Goal: Transaction & Acquisition: Purchase product/service

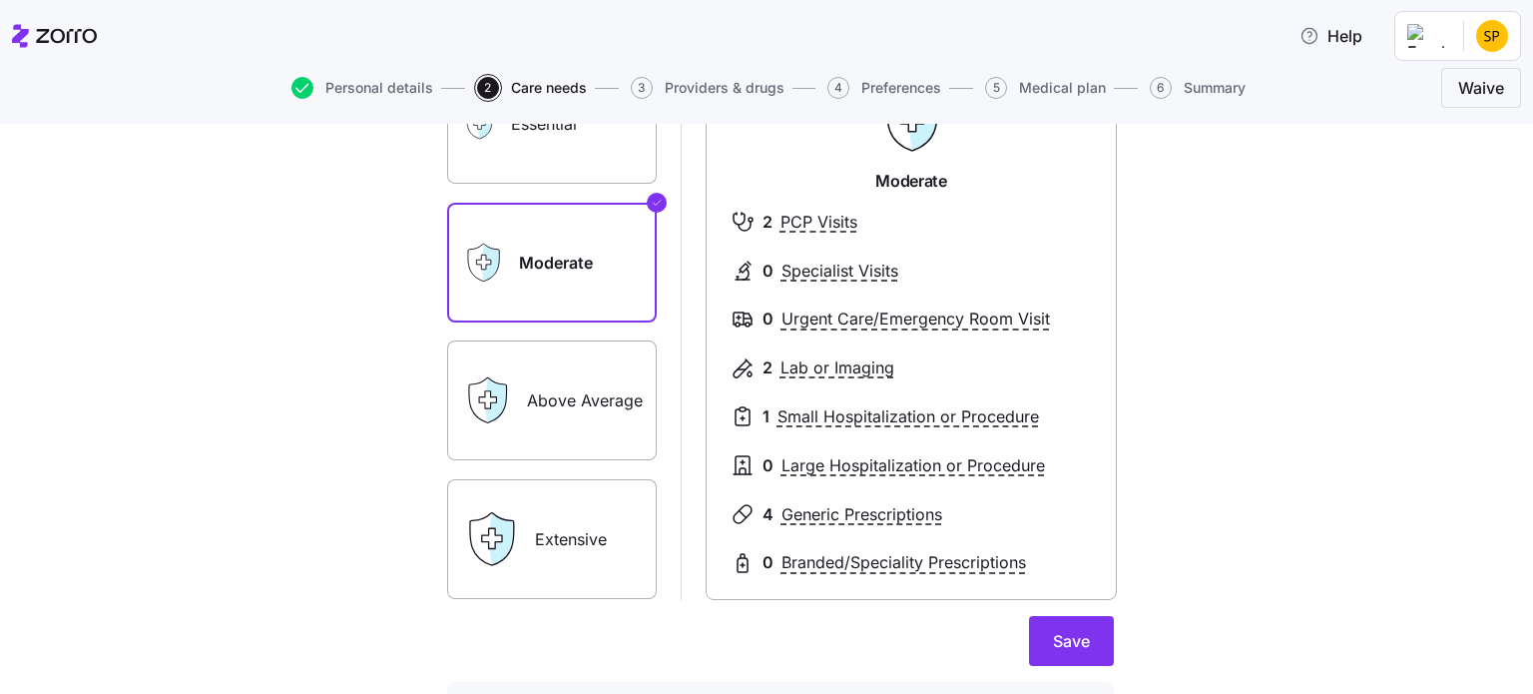
scroll to position [100, 0]
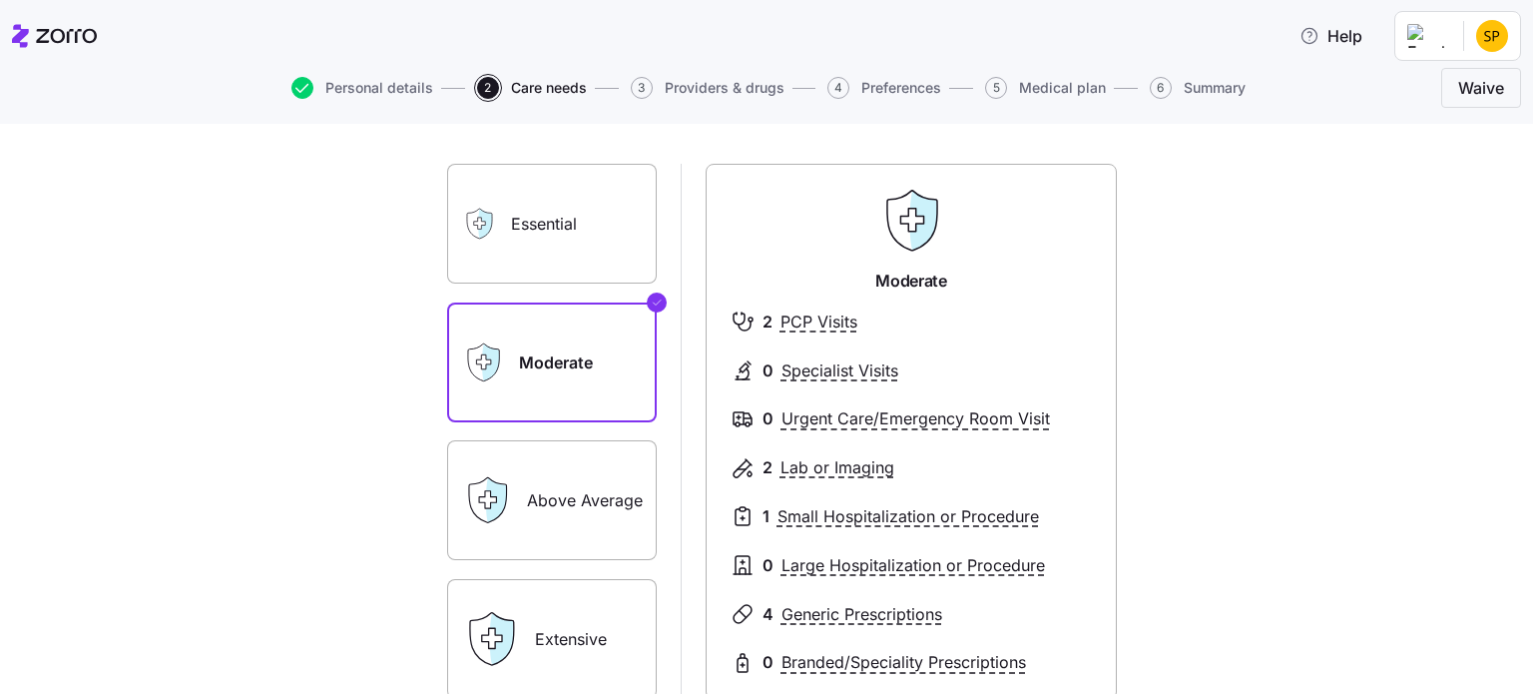
click at [540, 214] on label "Essential" at bounding box center [552, 224] width 210 height 120
click at [0, 0] on input "Essential" at bounding box center [0, 0] width 0 height 0
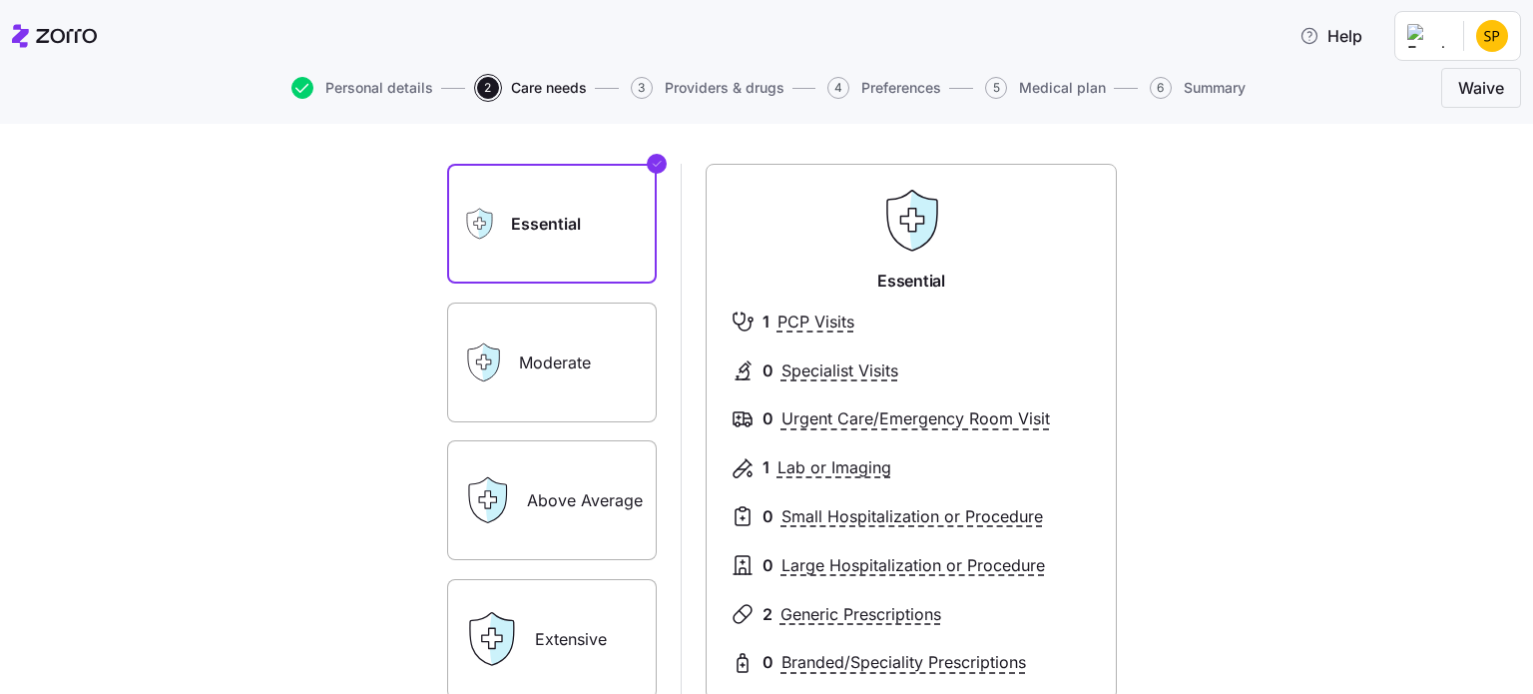
click at [509, 383] on div "Moderate" at bounding box center [552, 362] width 210 height 120
click at [571, 390] on label "Moderate" at bounding box center [552, 362] width 210 height 120
click at [0, 0] on input "Moderate" at bounding box center [0, 0] width 0 height 0
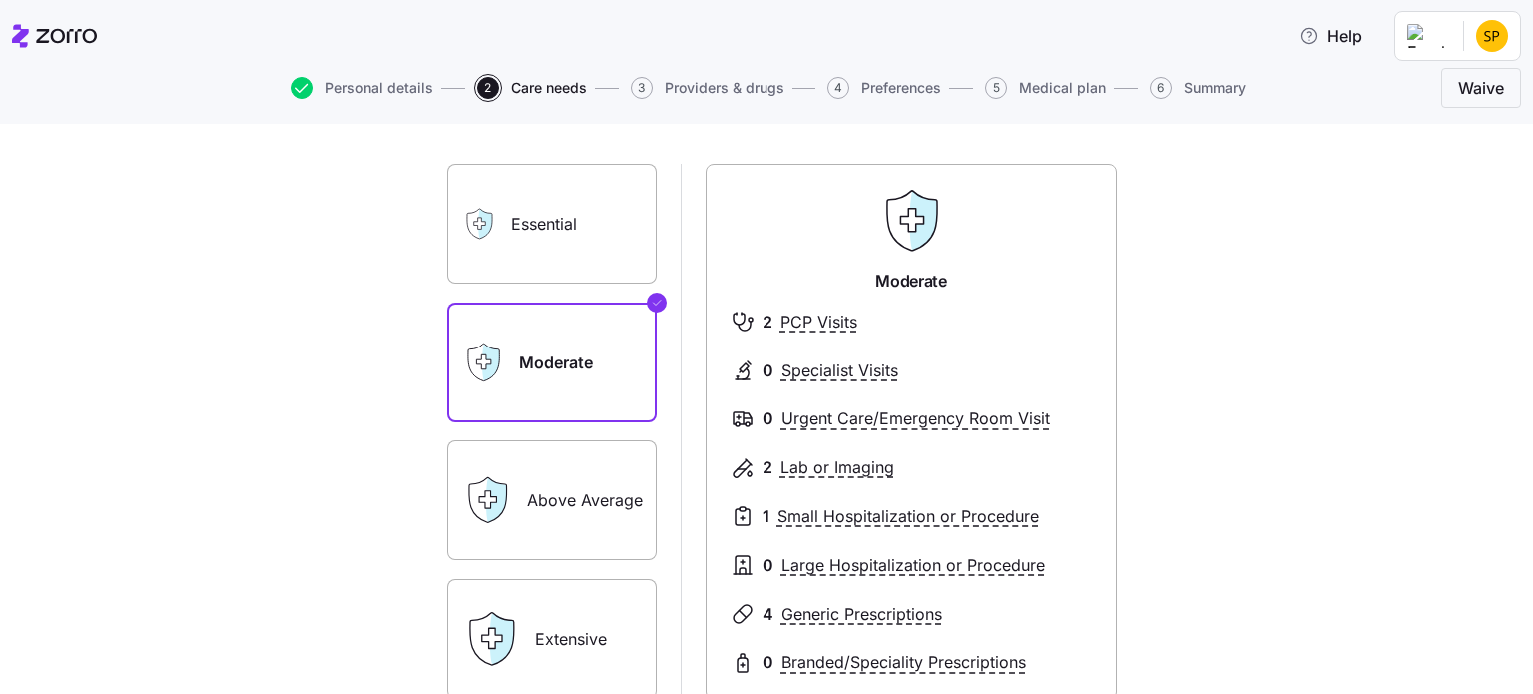
click at [597, 510] on label "Above Average" at bounding box center [552, 500] width 210 height 120
click at [0, 0] on input "Above Average" at bounding box center [0, 0] width 0 height 0
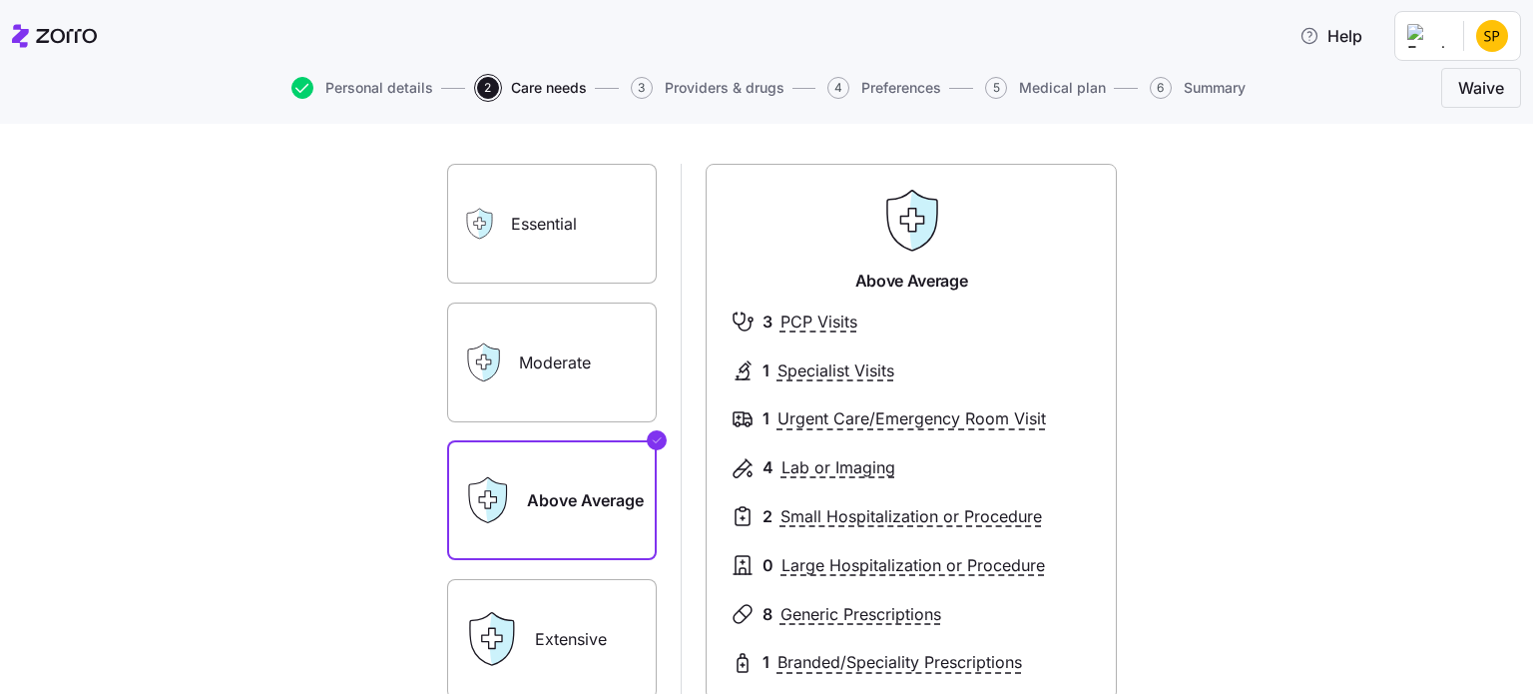
click at [555, 646] on label "Extensive" at bounding box center [552, 639] width 210 height 120
click at [0, 0] on input "Extensive" at bounding box center [0, 0] width 0 height 0
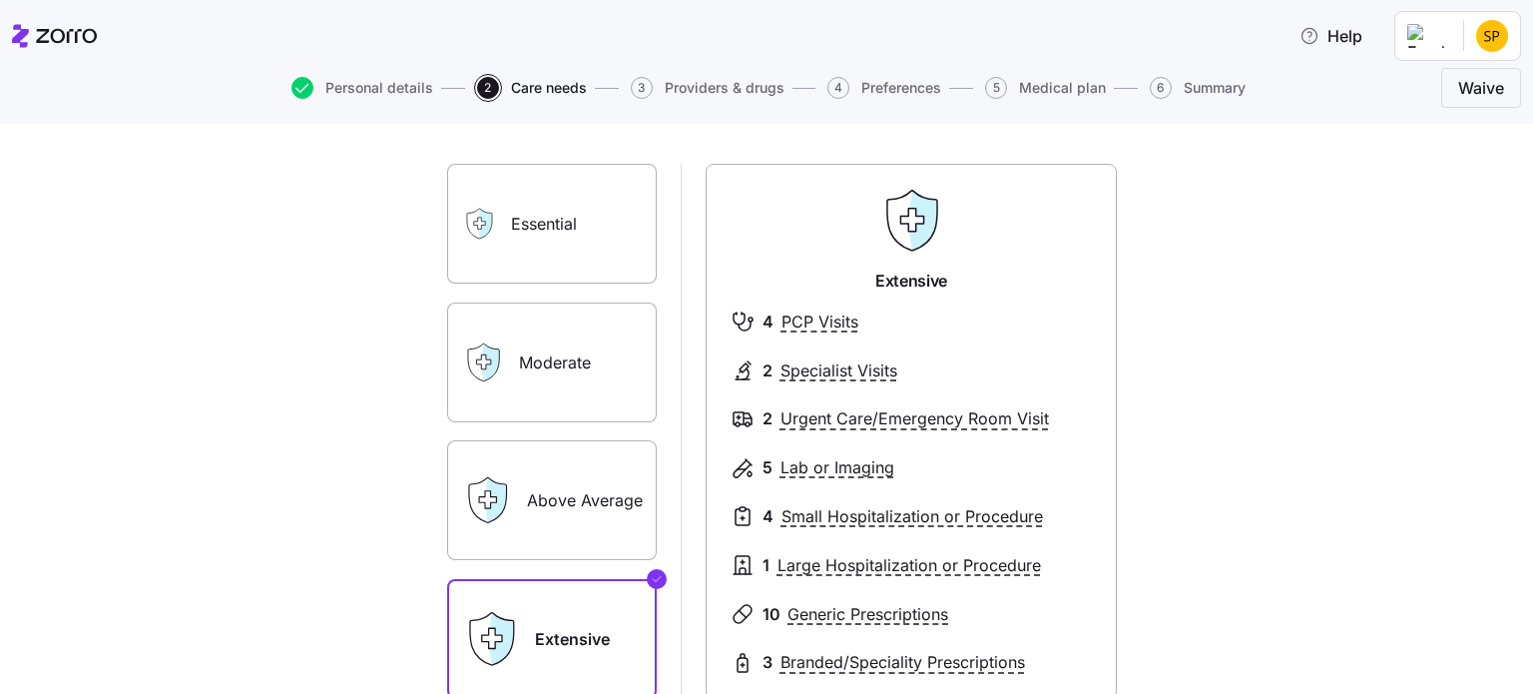
click at [555, 204] on label "Essential" at bounding box center [552, 224] width 210 height 120
click at [0, 0] on input "Essential" at bounding box center [0, 0] width 0 height 0
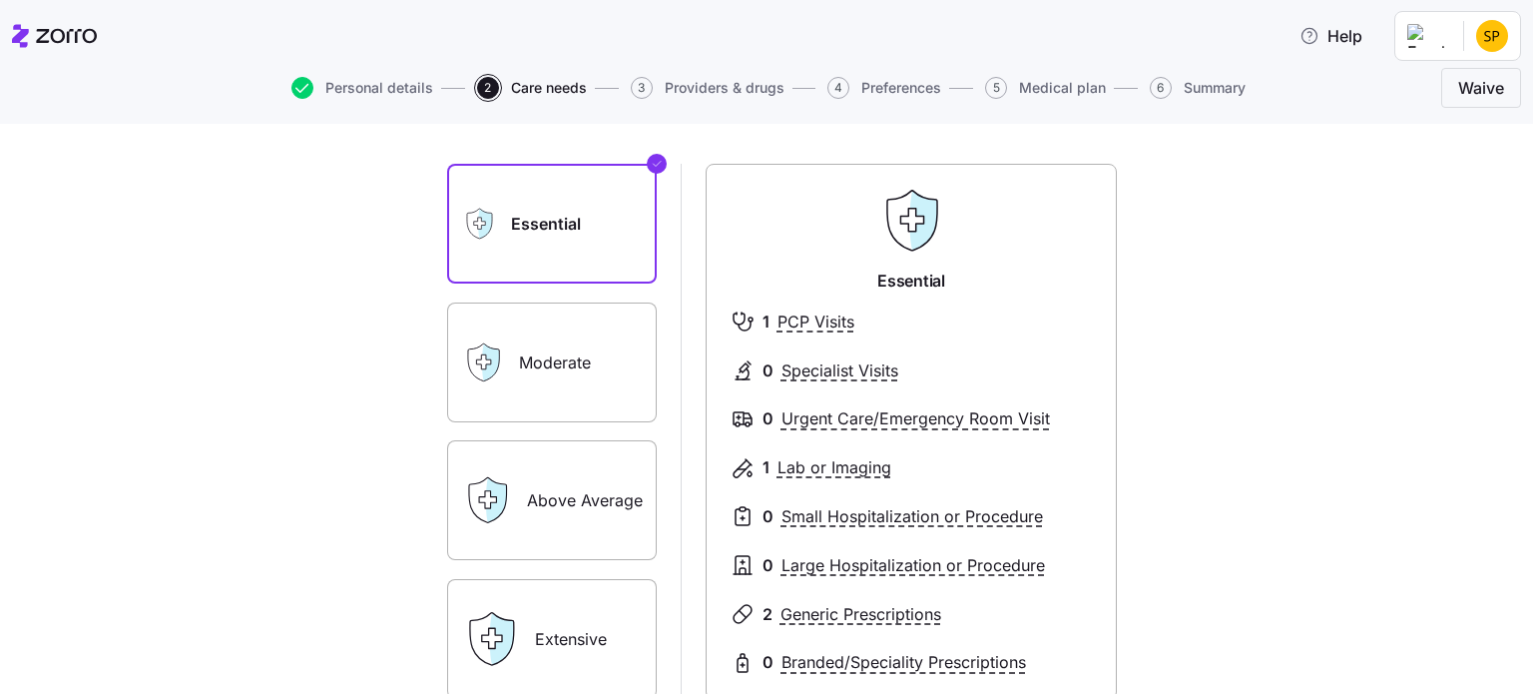
click at [541, 376] on label "Moderate" at bounding box center [552, 362] width 210 height 120
click at [0, 0] on input "Moderate" at bounding box center [0, 0] width 0 height 0
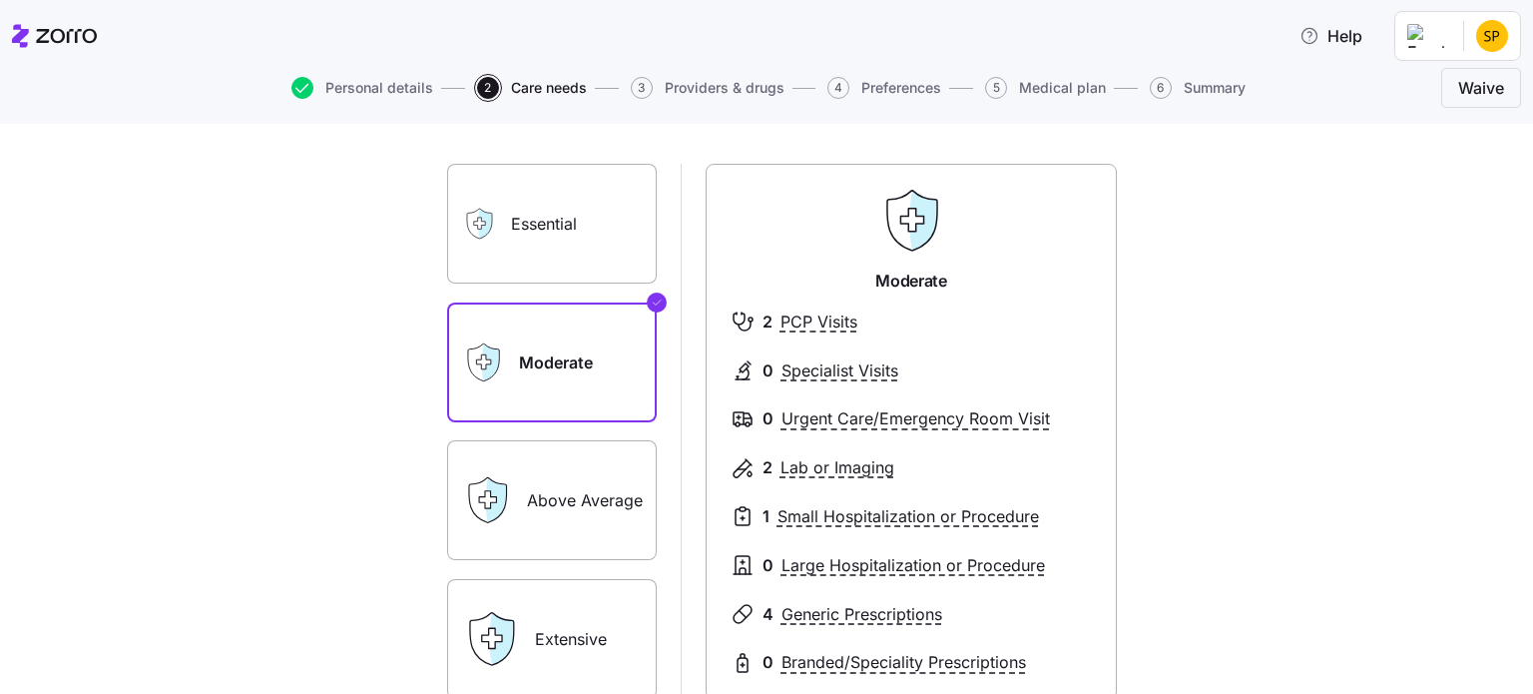
click at [564, 525] on label "Above Average" at bounding box center [552, 500] width 210 height 120
click at [0, 0] on input "Above Average" at bounding box center [0, 0] width 0 height 0
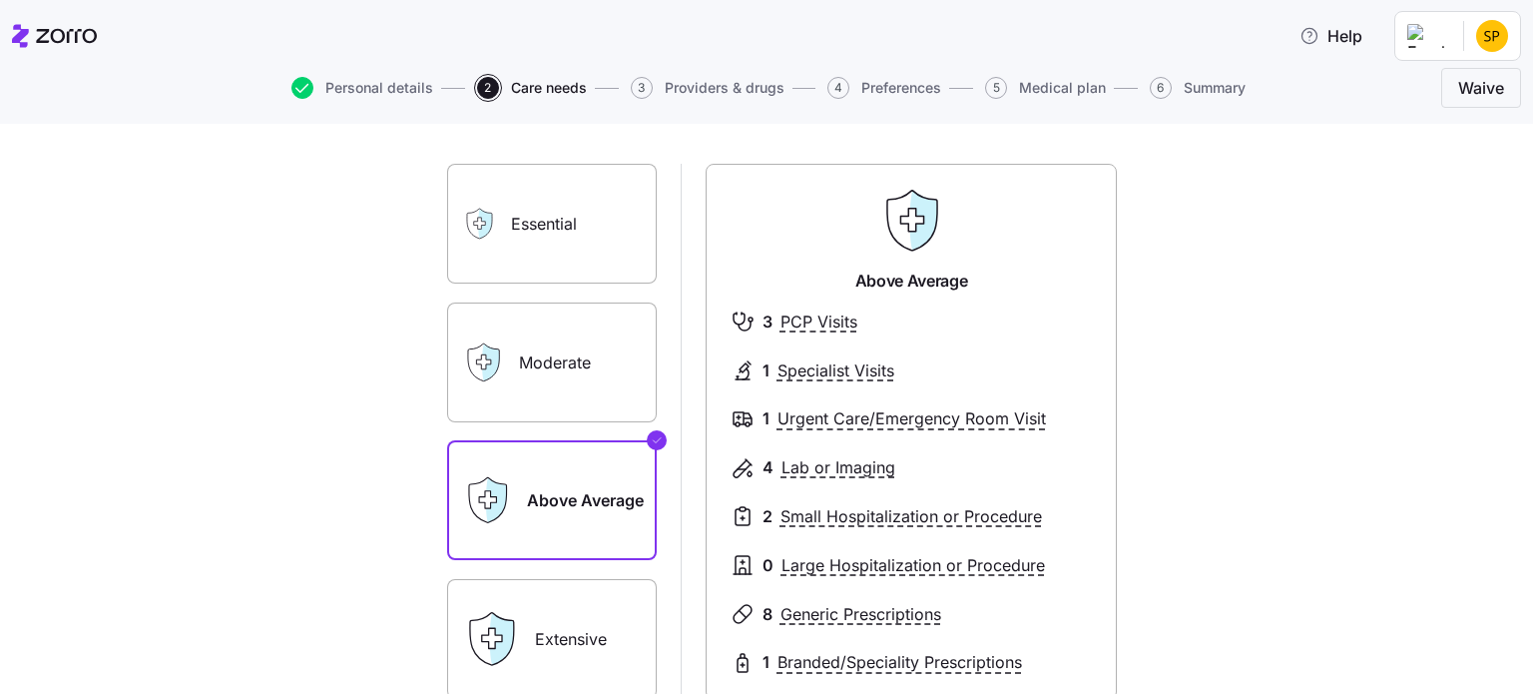
click at [580, 652] on label "Extensive" at bounding box center [552, 639] width 210 height 120
click at [0, 0] on input "Extensive" at bounding box center [0, 0] width 0 height 0
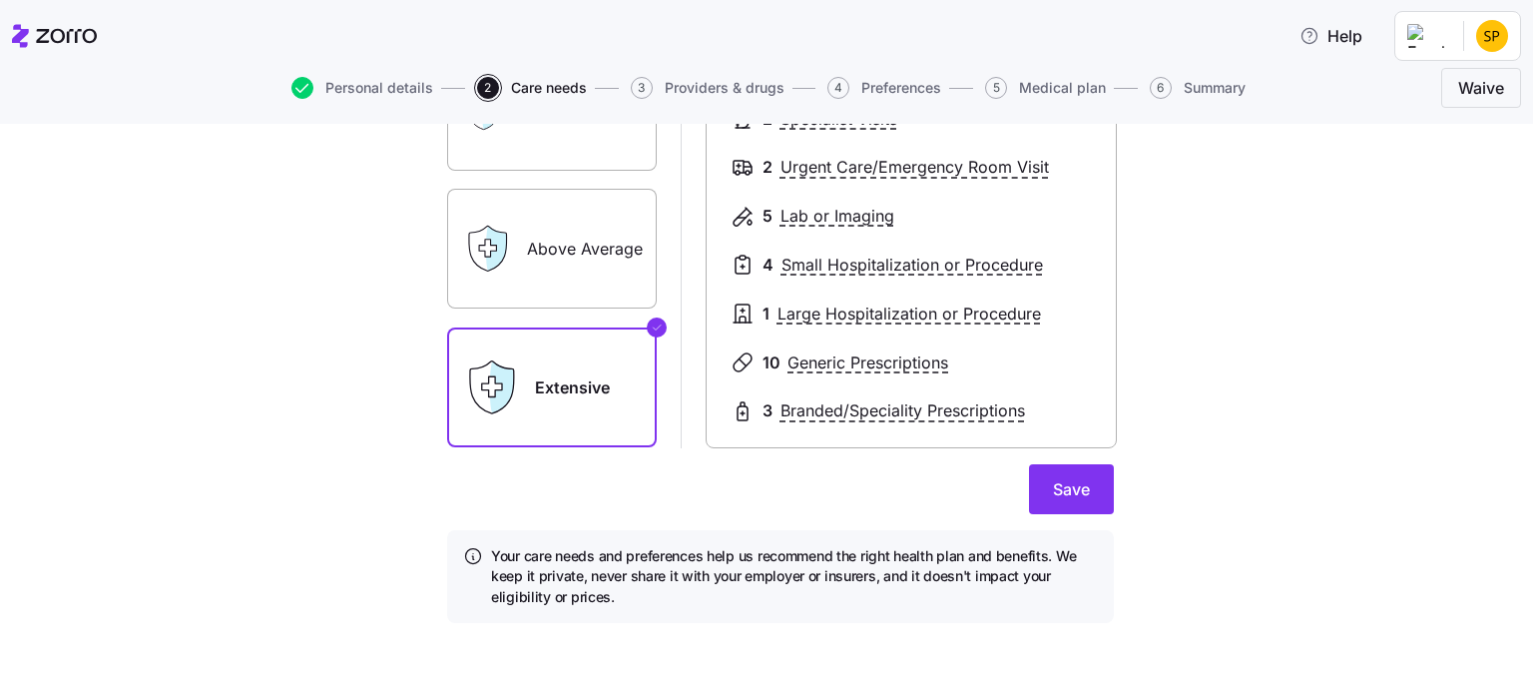
scroll to position [152, 0]
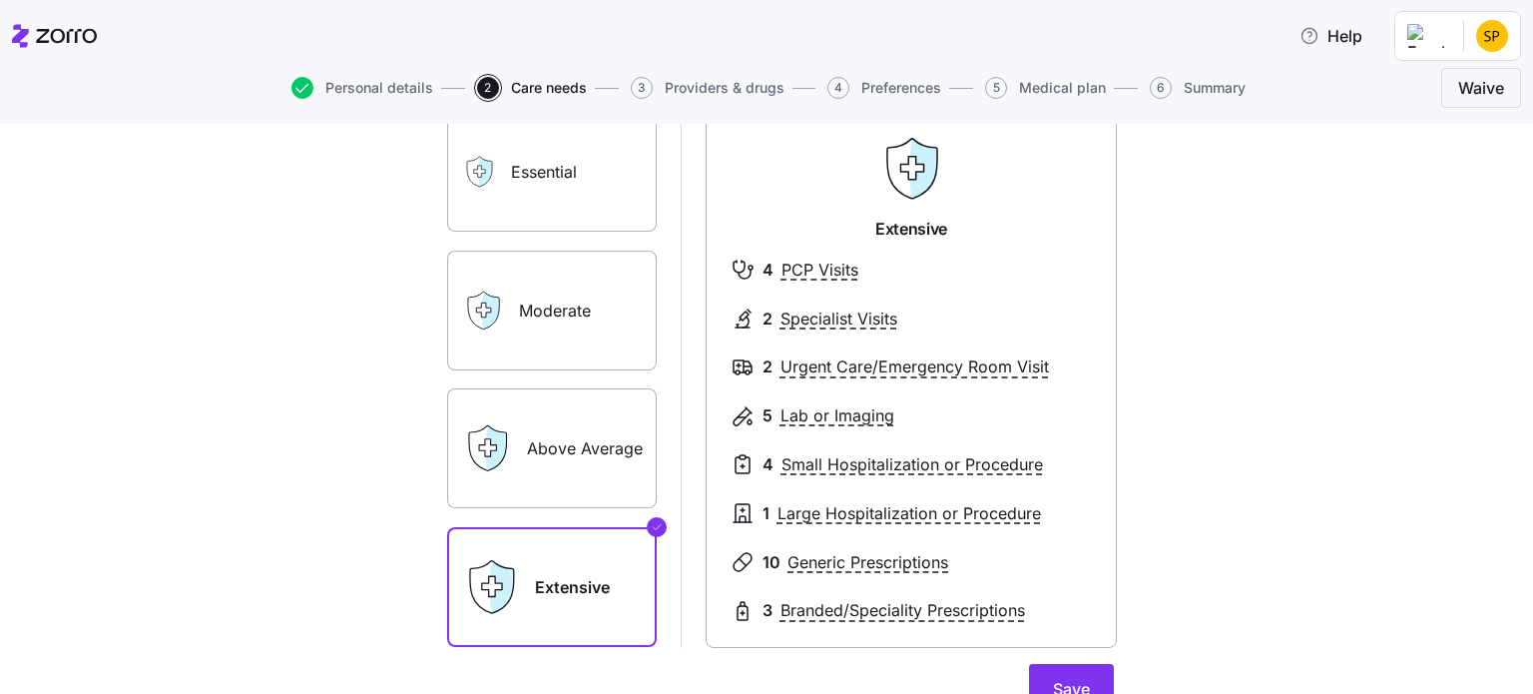
click at [299, 86] on icon "button" at bounding box center [303, 88] width 22 height 22
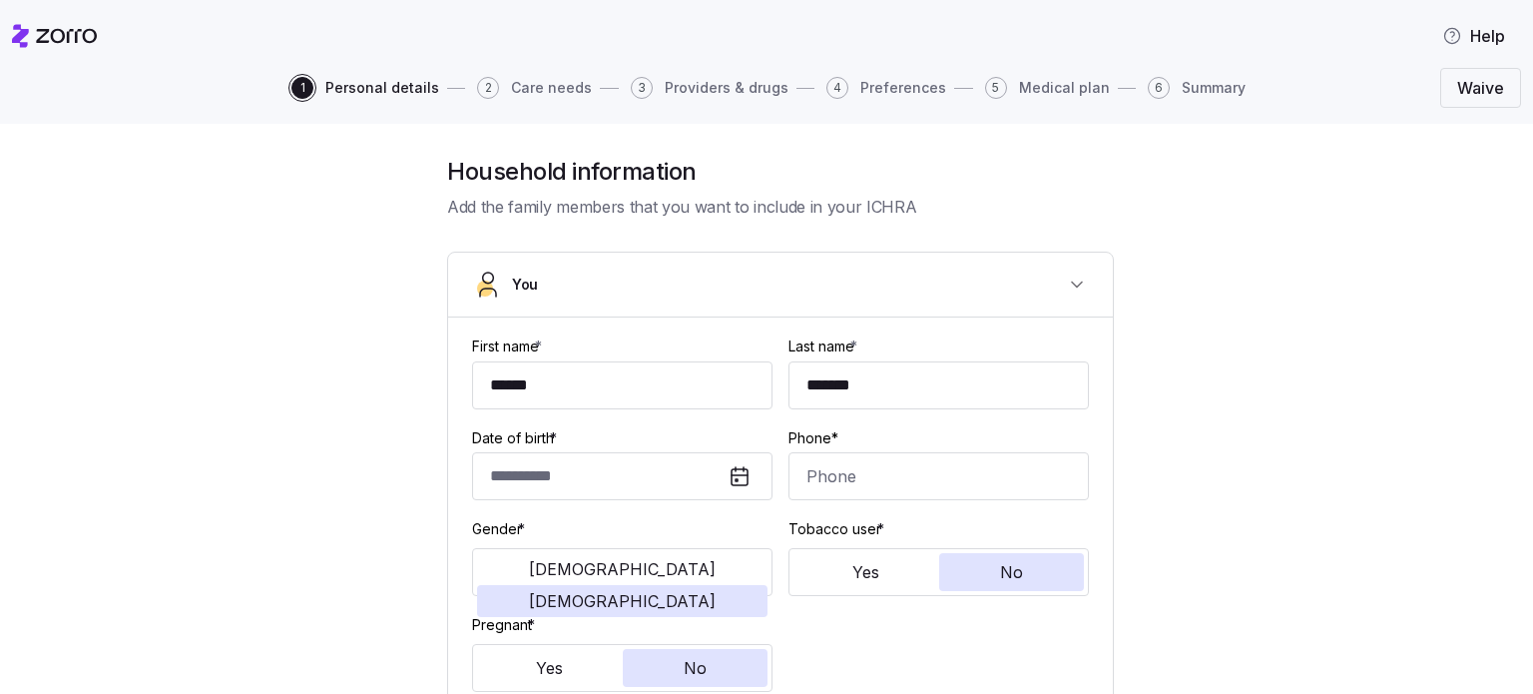
type input "**********"
type input "[PHONE_NUMBER]"
type input "[DEMOGRAPHIC_DATA] citizen"
type input "Single"
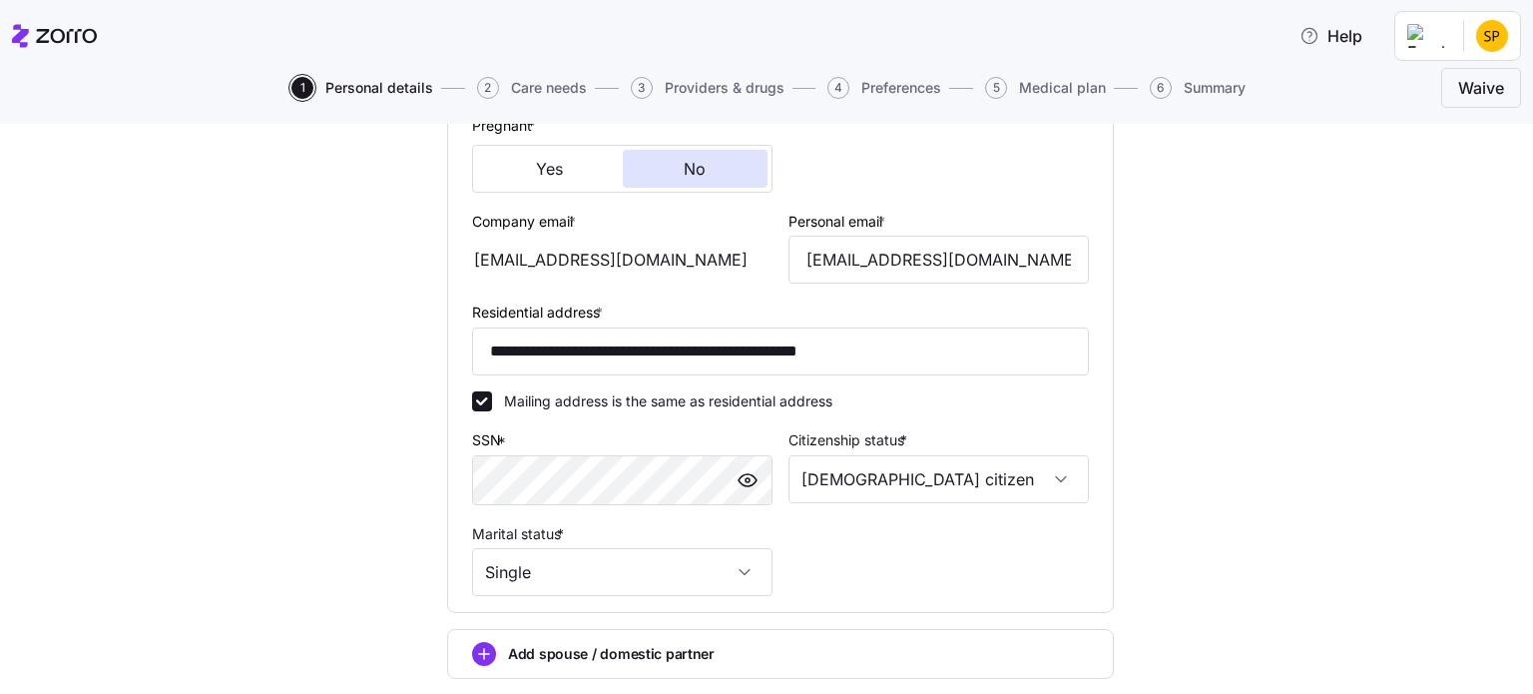
scroll to position [682, 0]
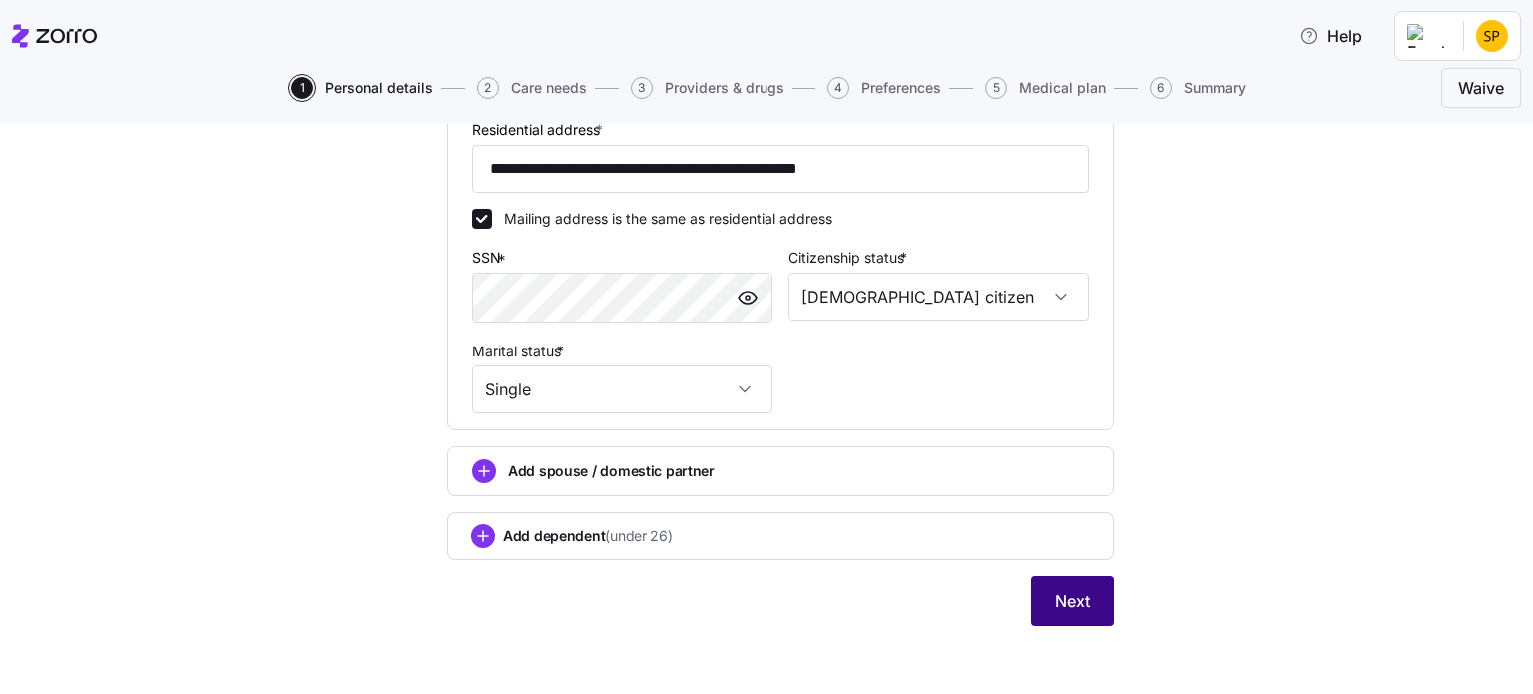
click at [1076, 598] on span "Next" at bounding box center [1072, 601] width 35 height 24
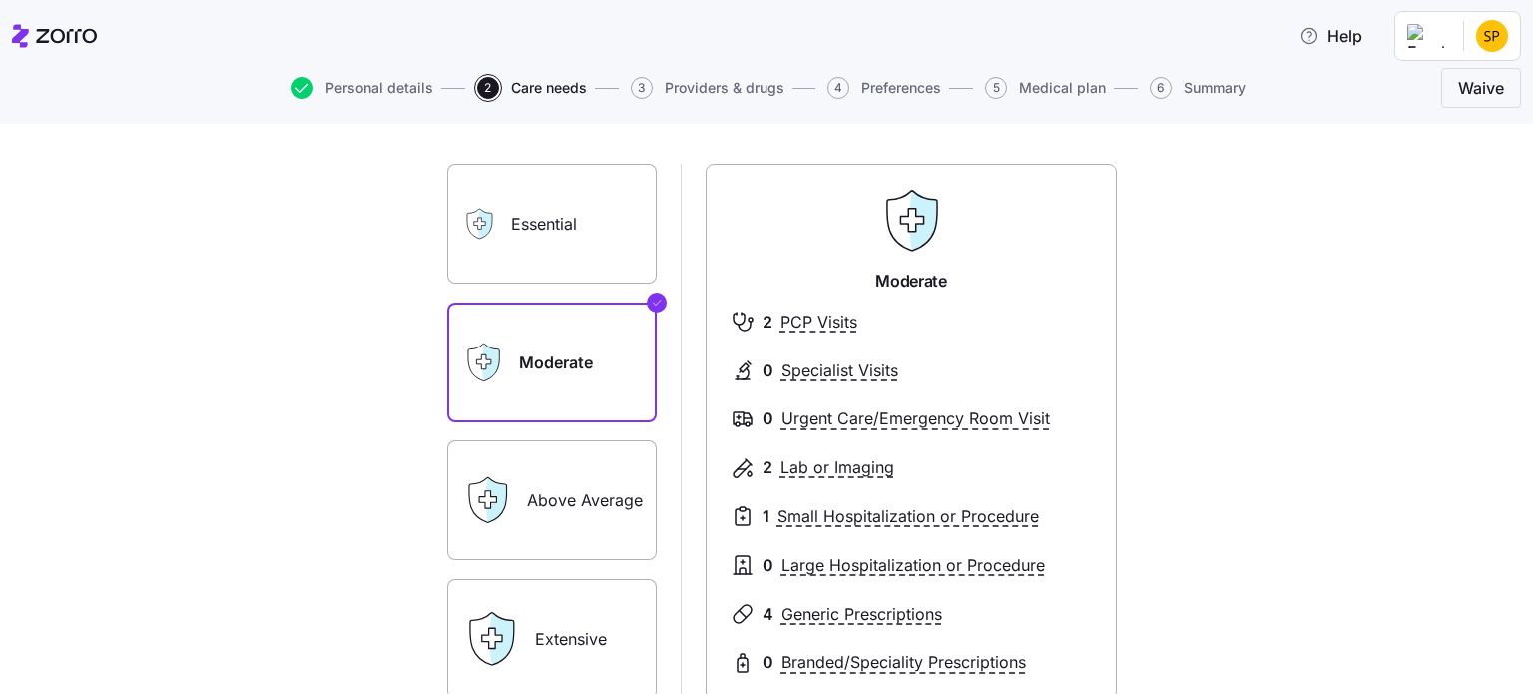
scroll to position [300, 0]
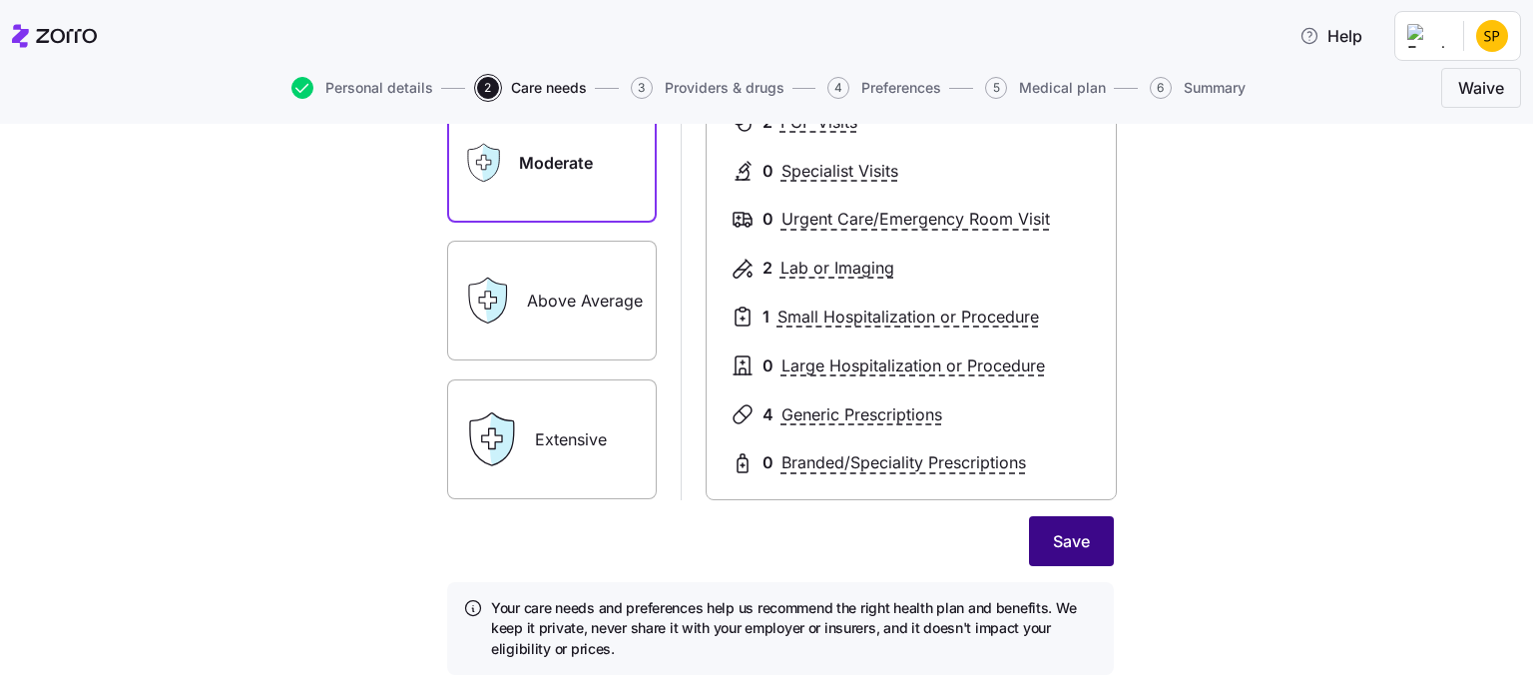
click at [1064, 546] on span "Save" at bounding box center [1071, 541] width 37 height 24
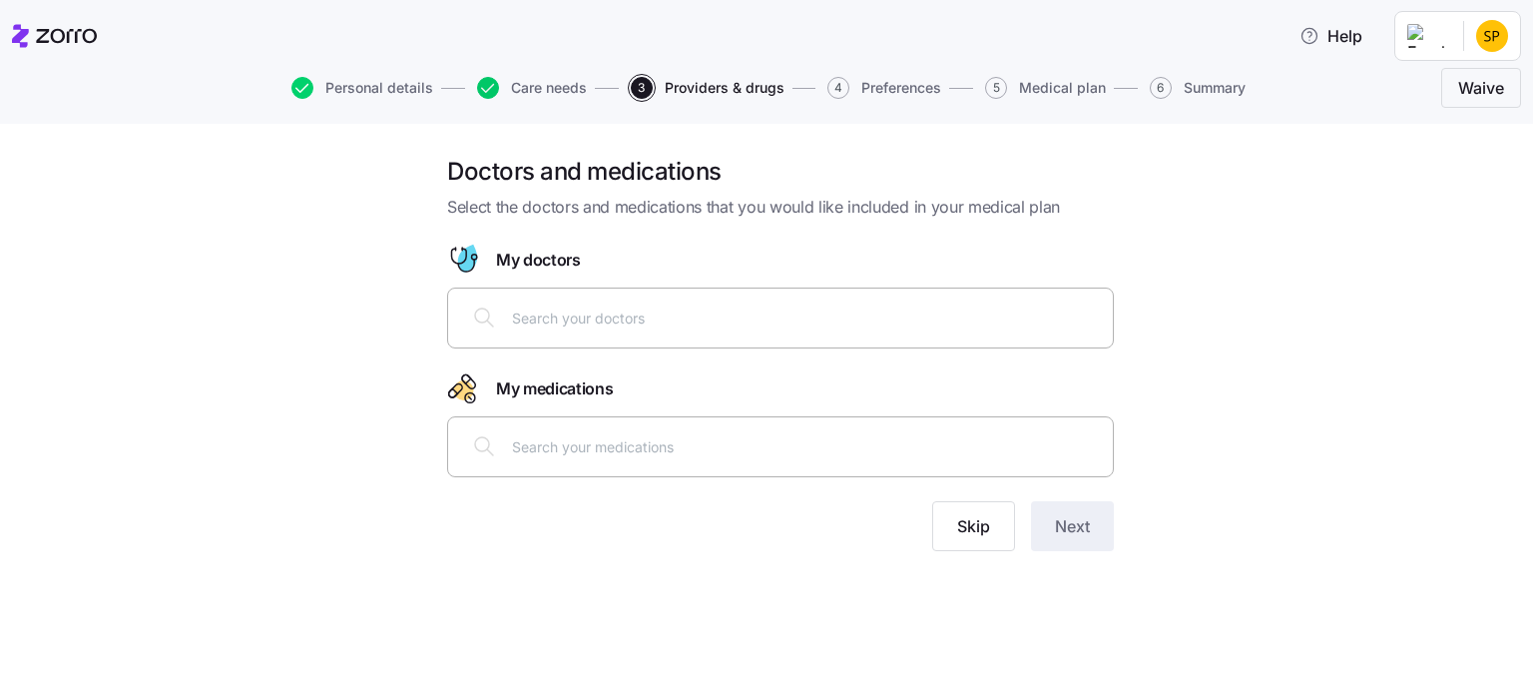
click at [487, 90] on icon "button" at bounding box center [488, 88] width 22 height 22
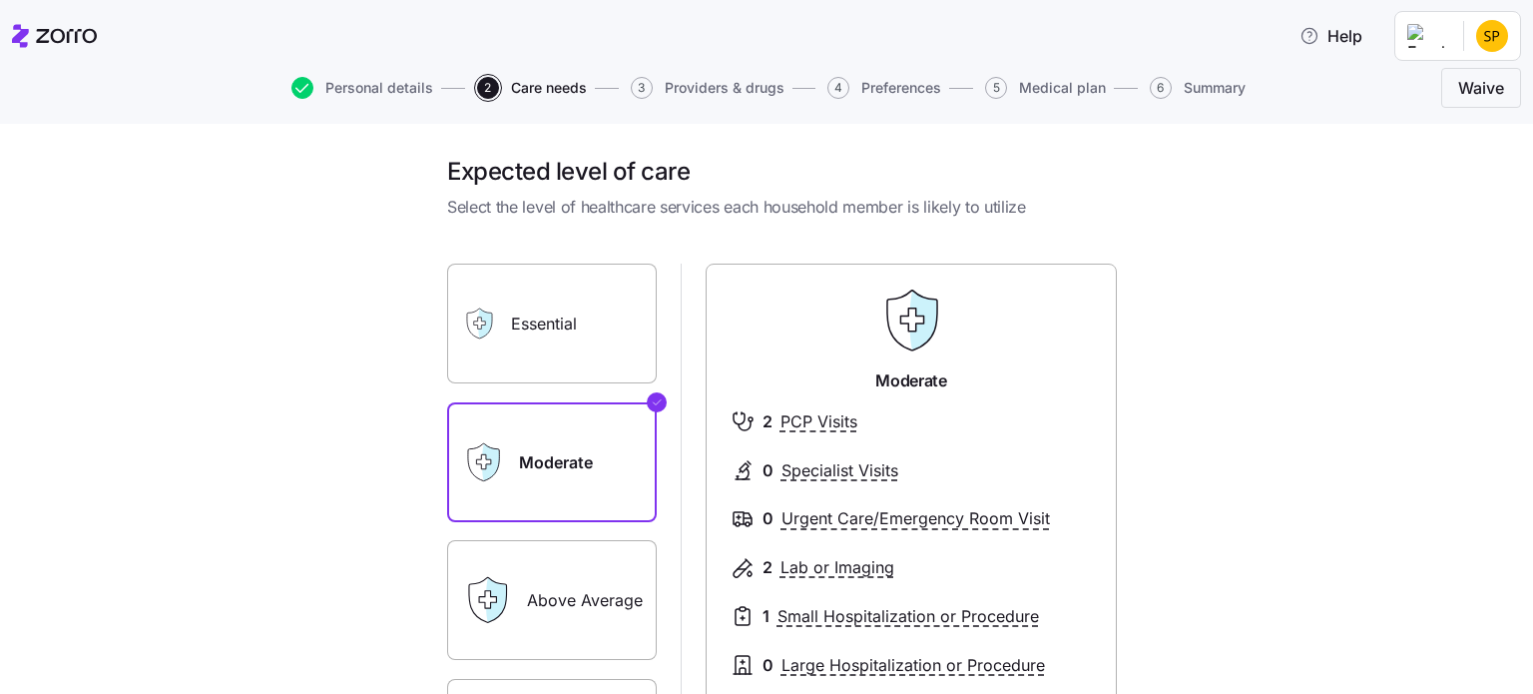
click at [459, 304] on div "Essential" at bounding box center [552, 324] width 210 height 120
click at [584, 341] on label "Essential" at bounding box center [552, 324] width 210 height 120
click at [0, 0] on input "Essential" at bounding box center [0, 0] width 0 height 0
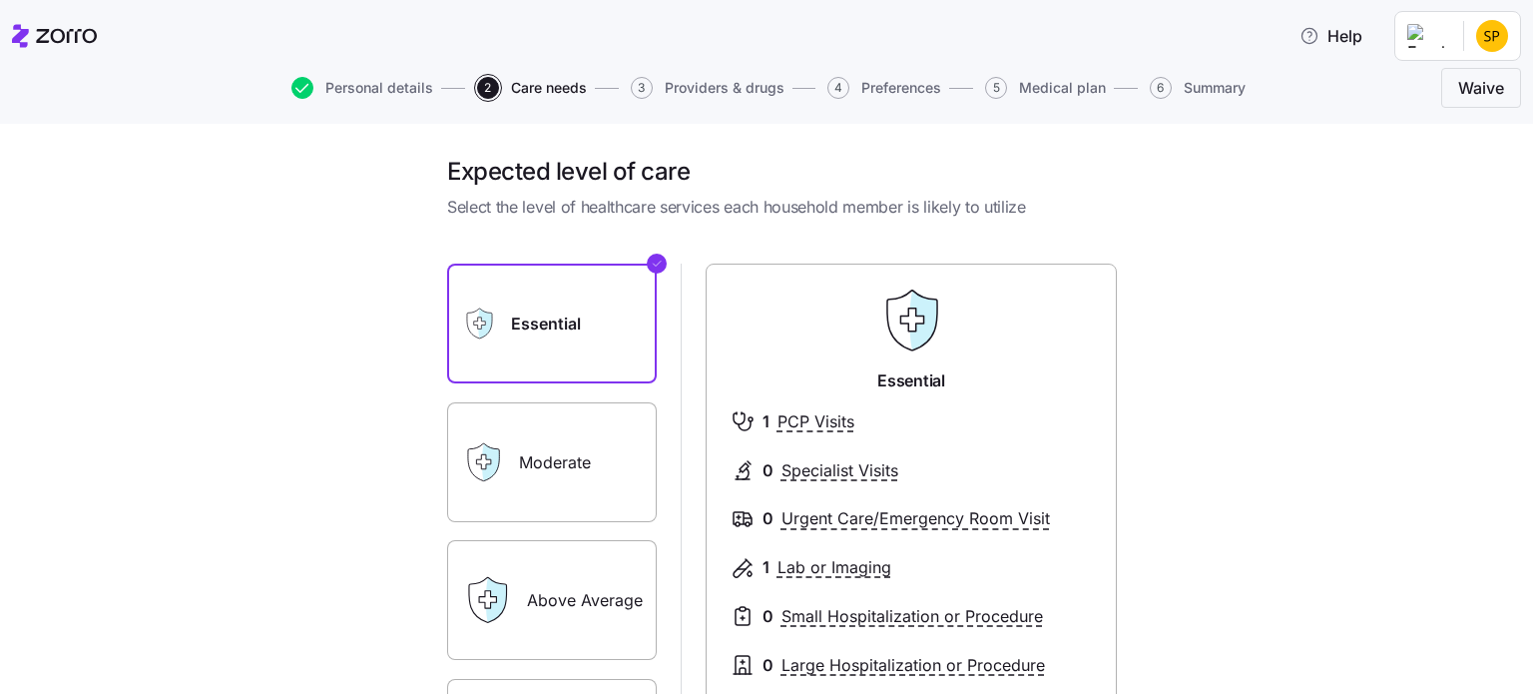
click at [563, 461] on label "Moderate" at bounding box center [552, 462] width 210 height 120
click at [0, 0] on input "Moderate" at bounding box center [0, 0] width 0 height 0
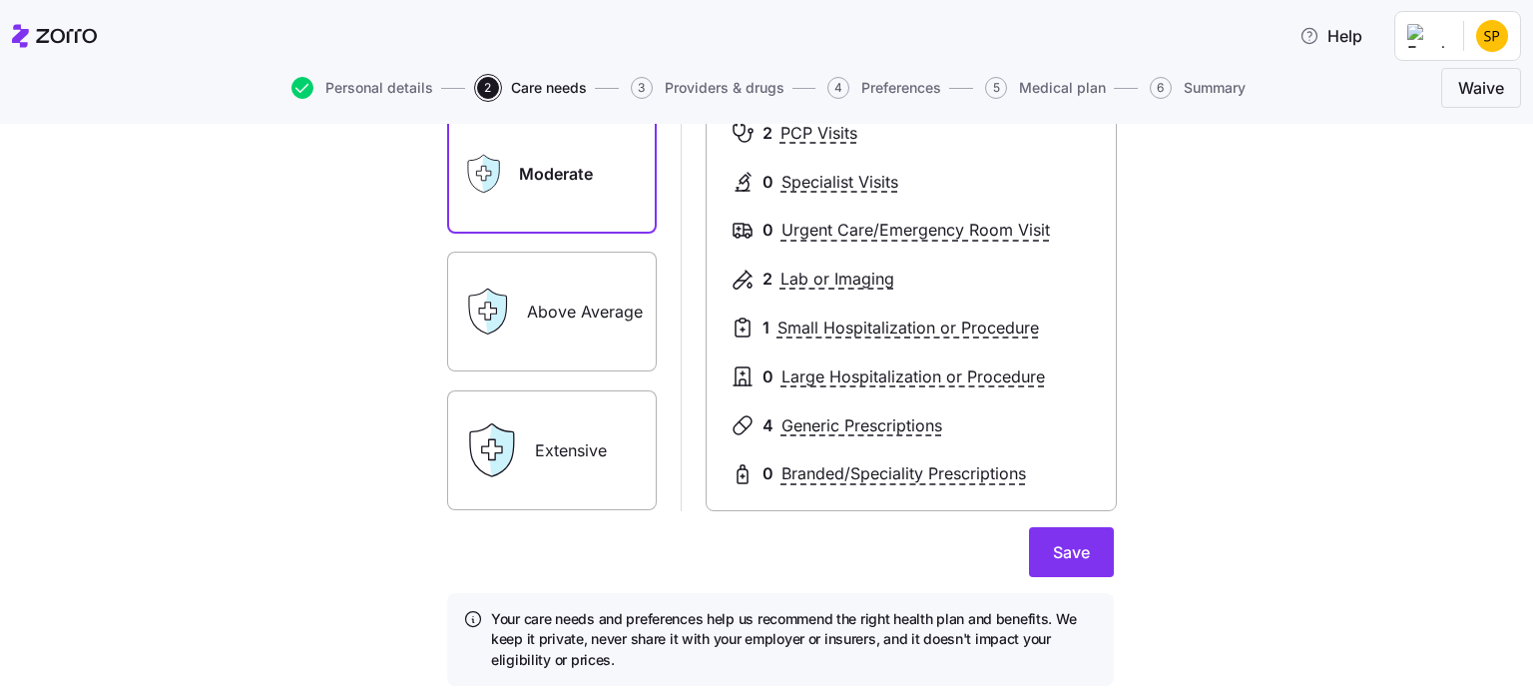
scroll to position [351, 0]
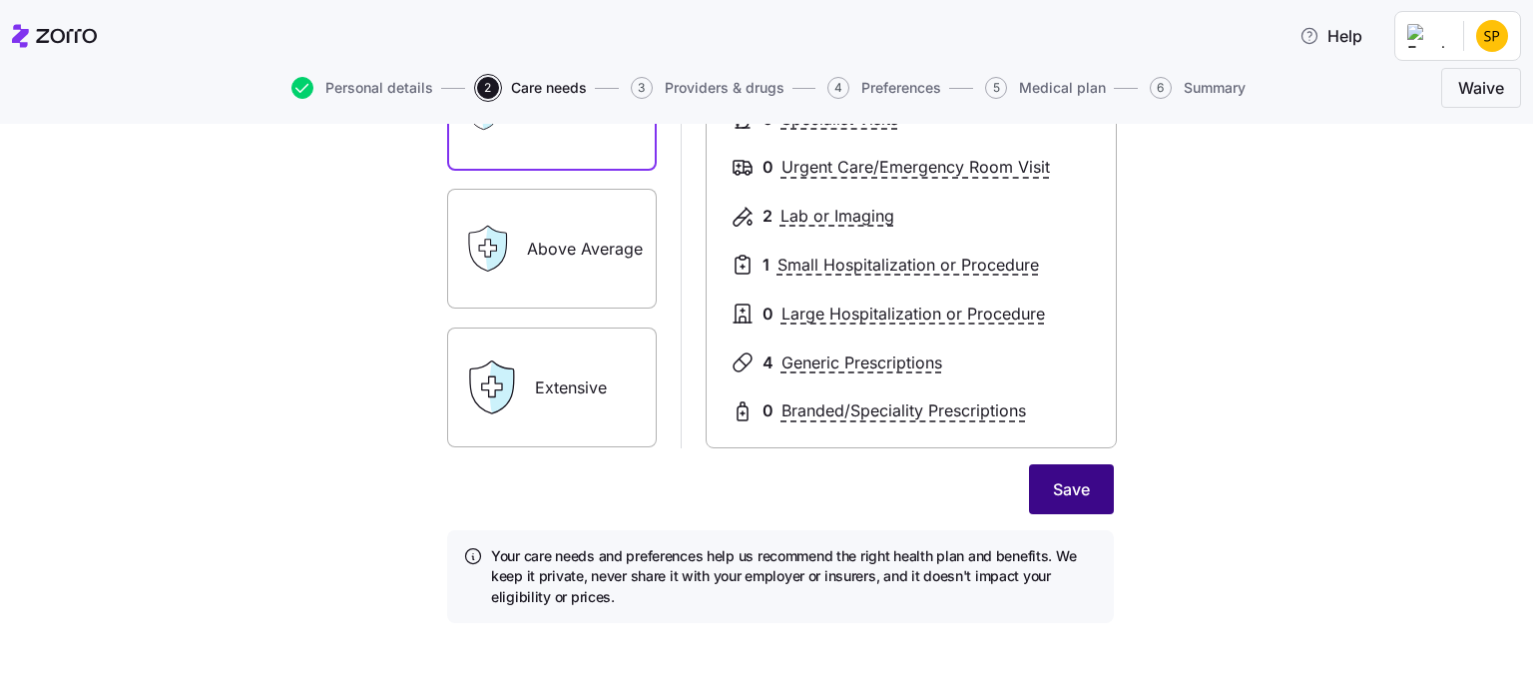
click at [1091, 503] on button "Save" at bounding box center [1071, 489] width 85 height 50
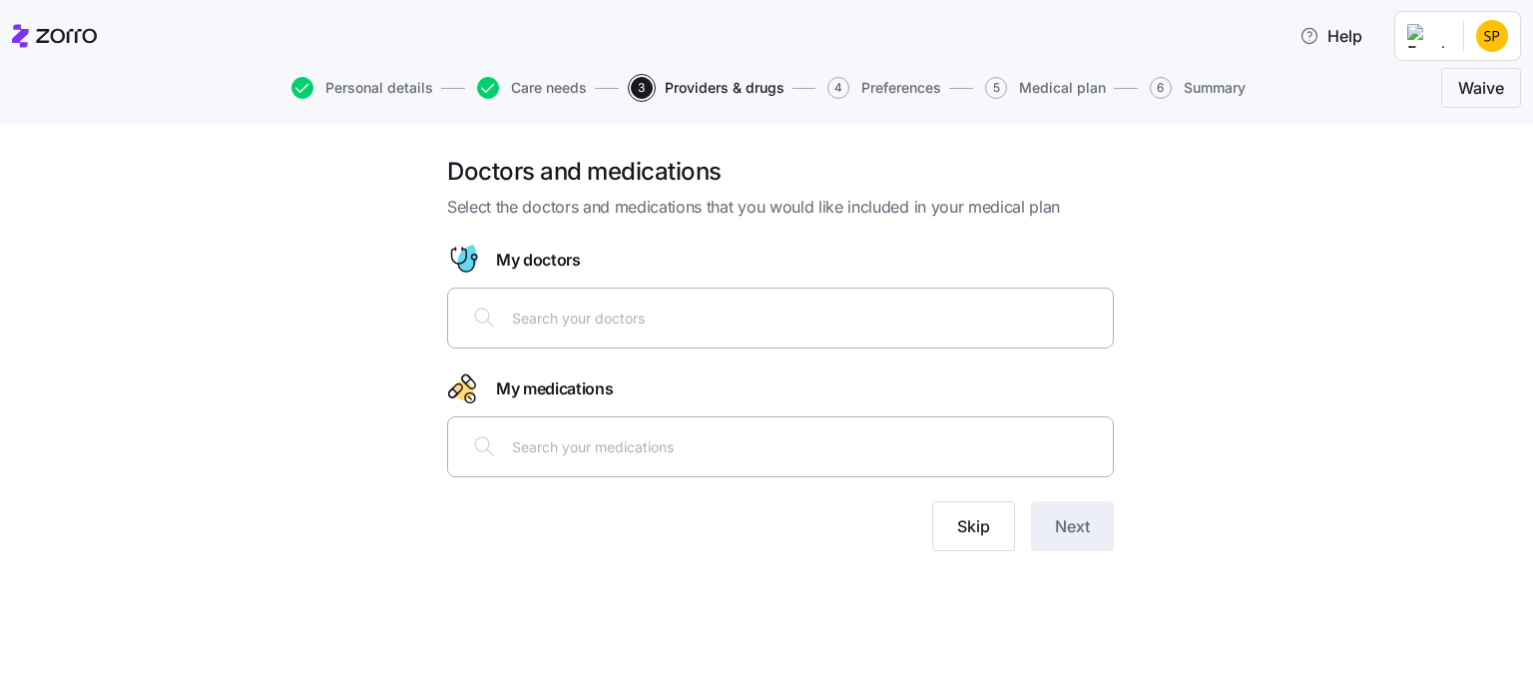
click at [568, 336] on div at bounding box center [780, 318] width 641 height 48
click at [581, 457] on div at bounding box center [780, 446] width 641 height 48
click at [571, 313] on input "text" at bounding box center [806, 317] width 589 height 22
click at [839, 87] on span "4" at bounding box center [839, 88] width 22 height 22
click at [954, 536] on button "Skip" at bounding box center [973, 526] width 83 height 50
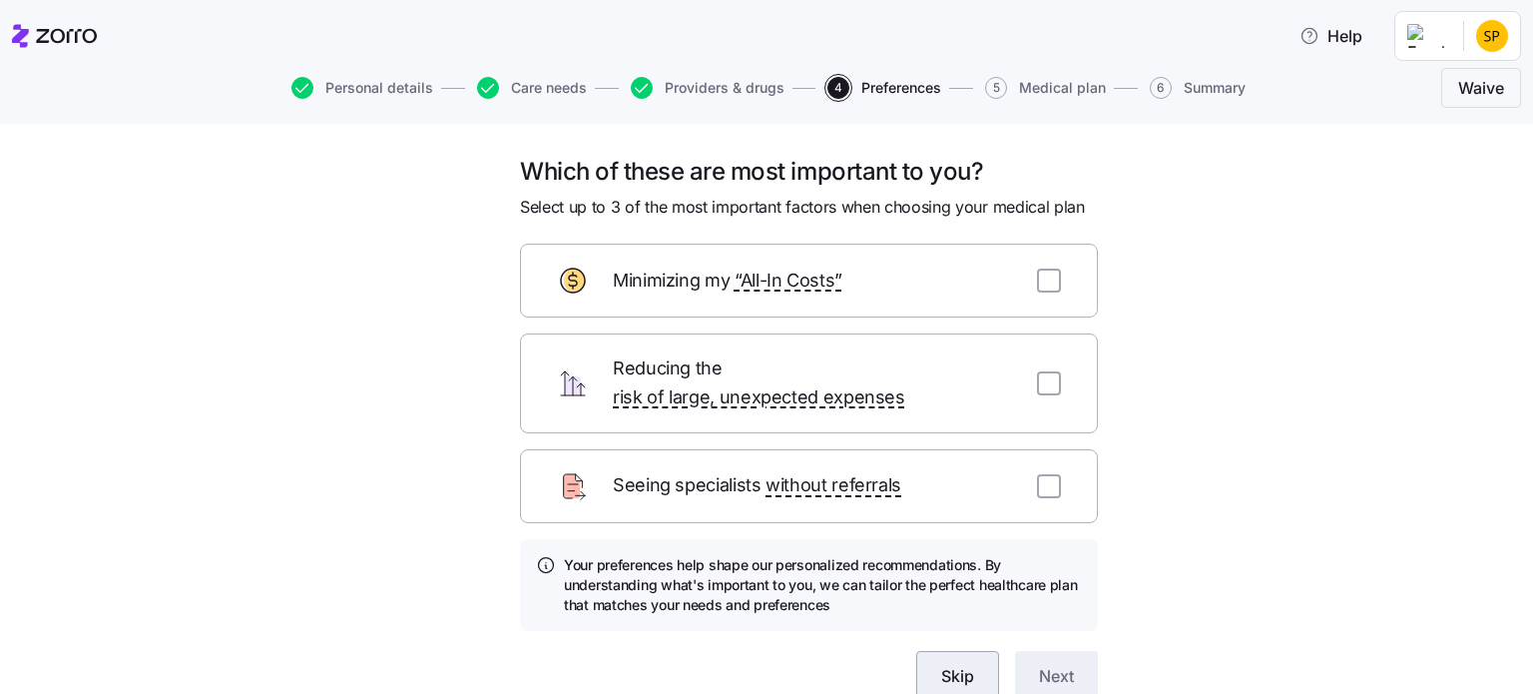
click at [942, 662] on button "Skip" at bounding box center [957, 676] width 83 height 50
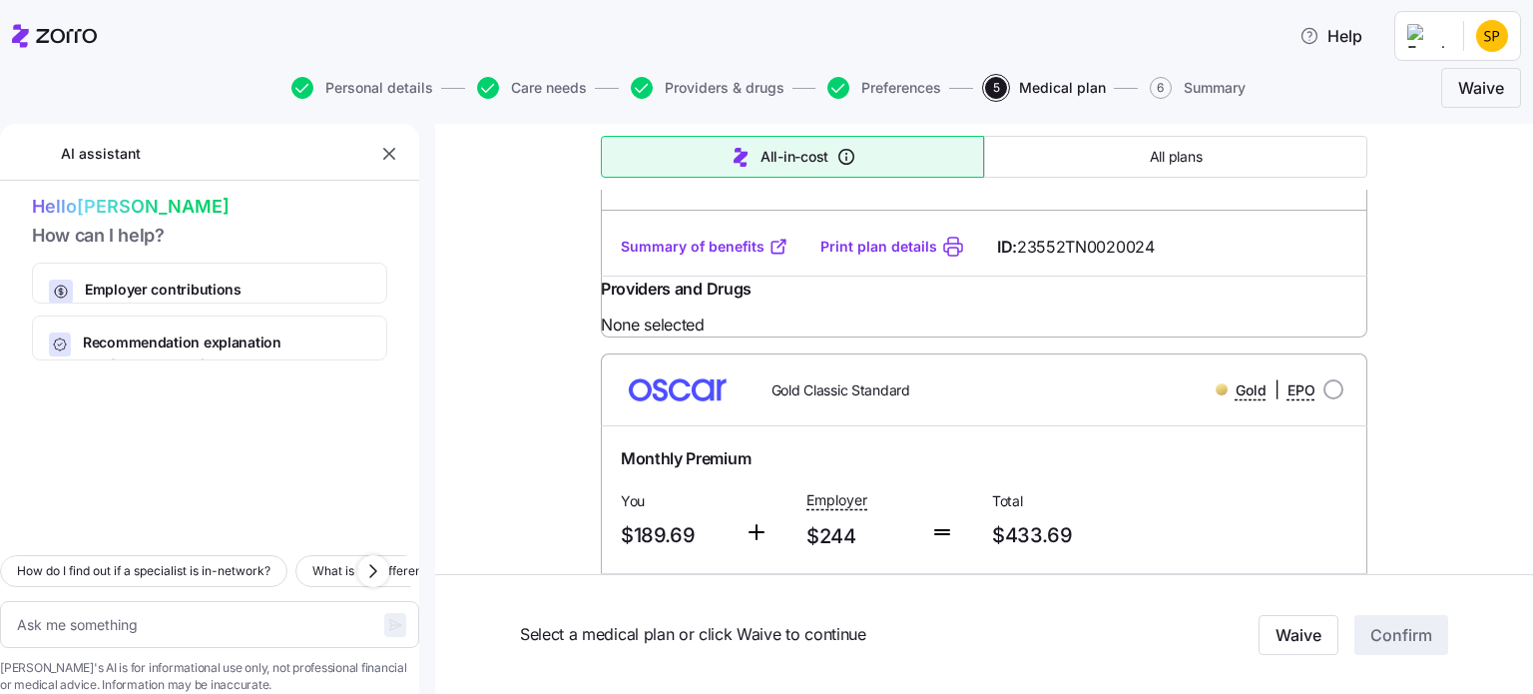
scroll to position [7587, 0]
click at [483, 87] on icon "button" at bounding box center [488, 88] width 22 height 22
type textarea "x"
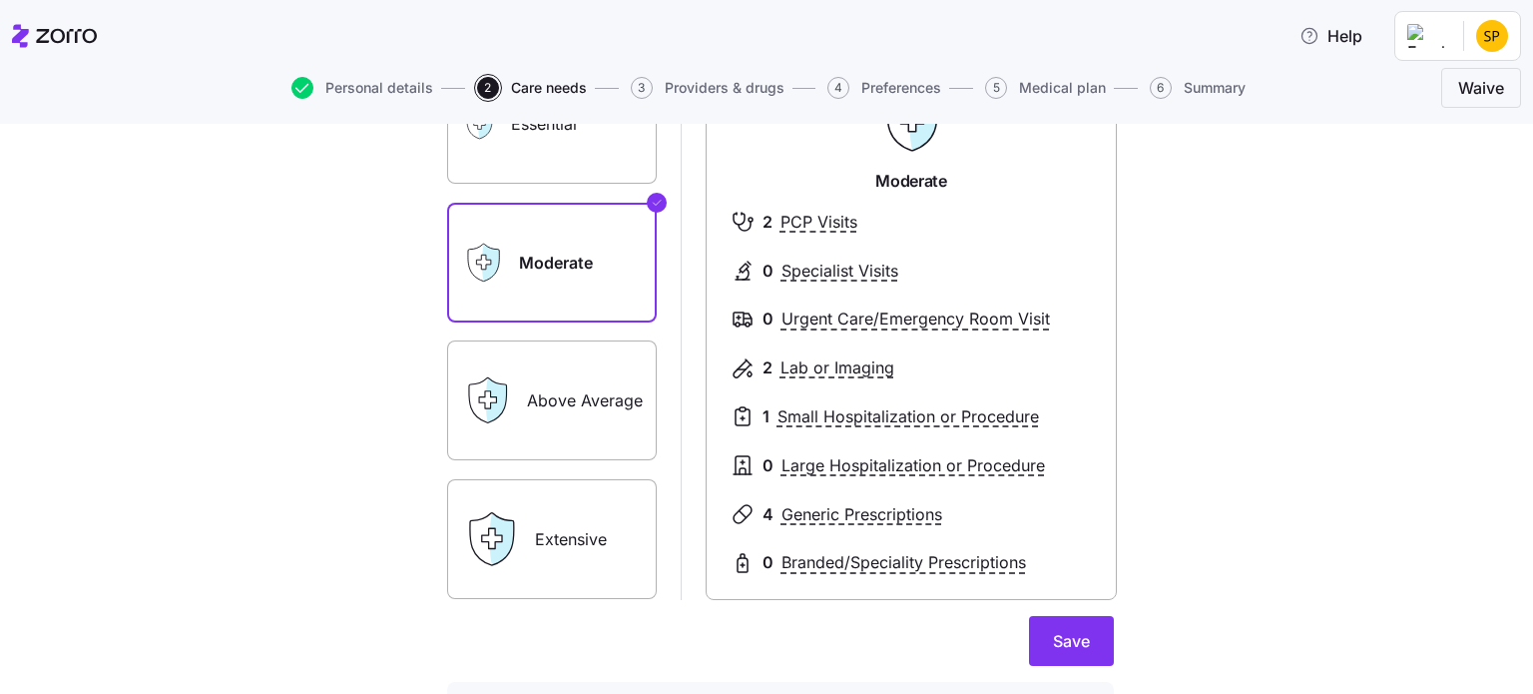
scroll to position [100, 0]
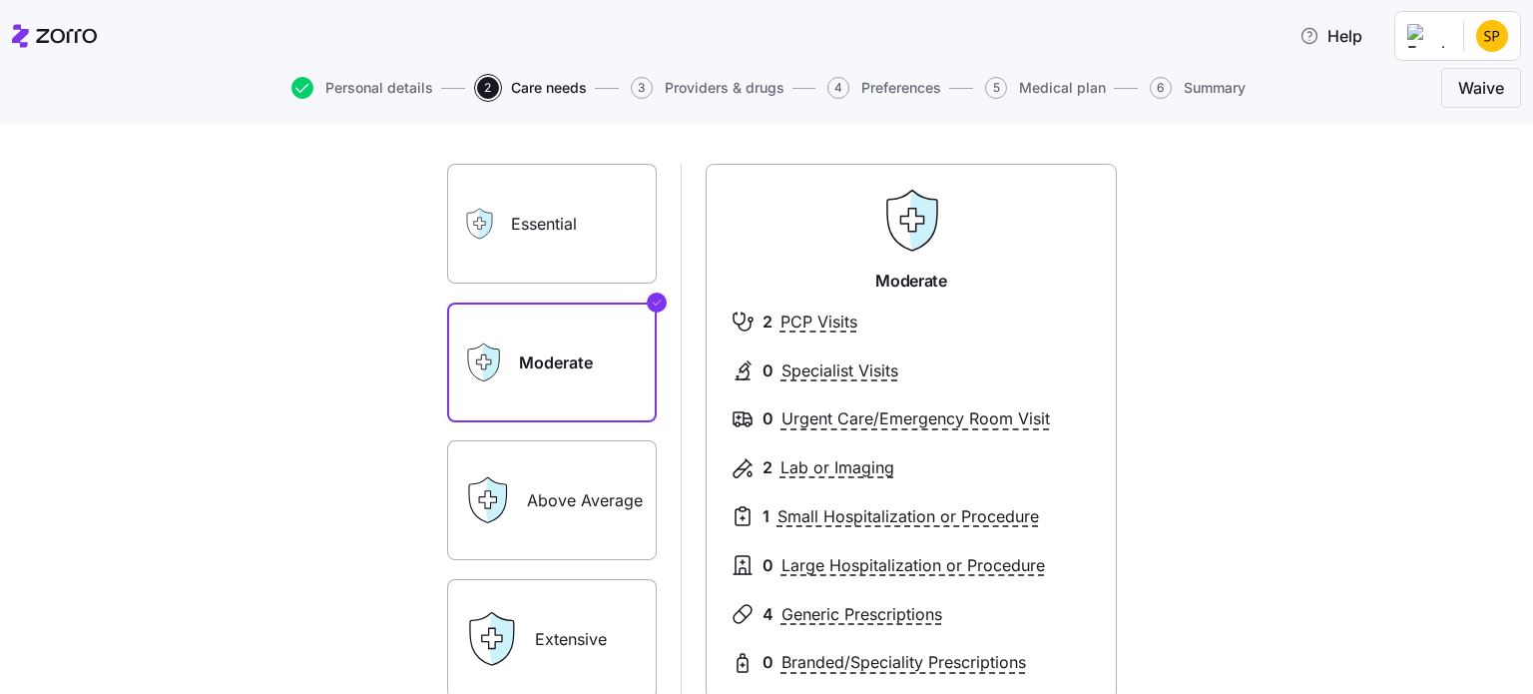
click at [529, 525] on label "Above Average" at bounding box center [552, 500] width 210 height 120
click at [0, 0] on input "Above Average" at bounding box center [0, 0] width 0 height 0
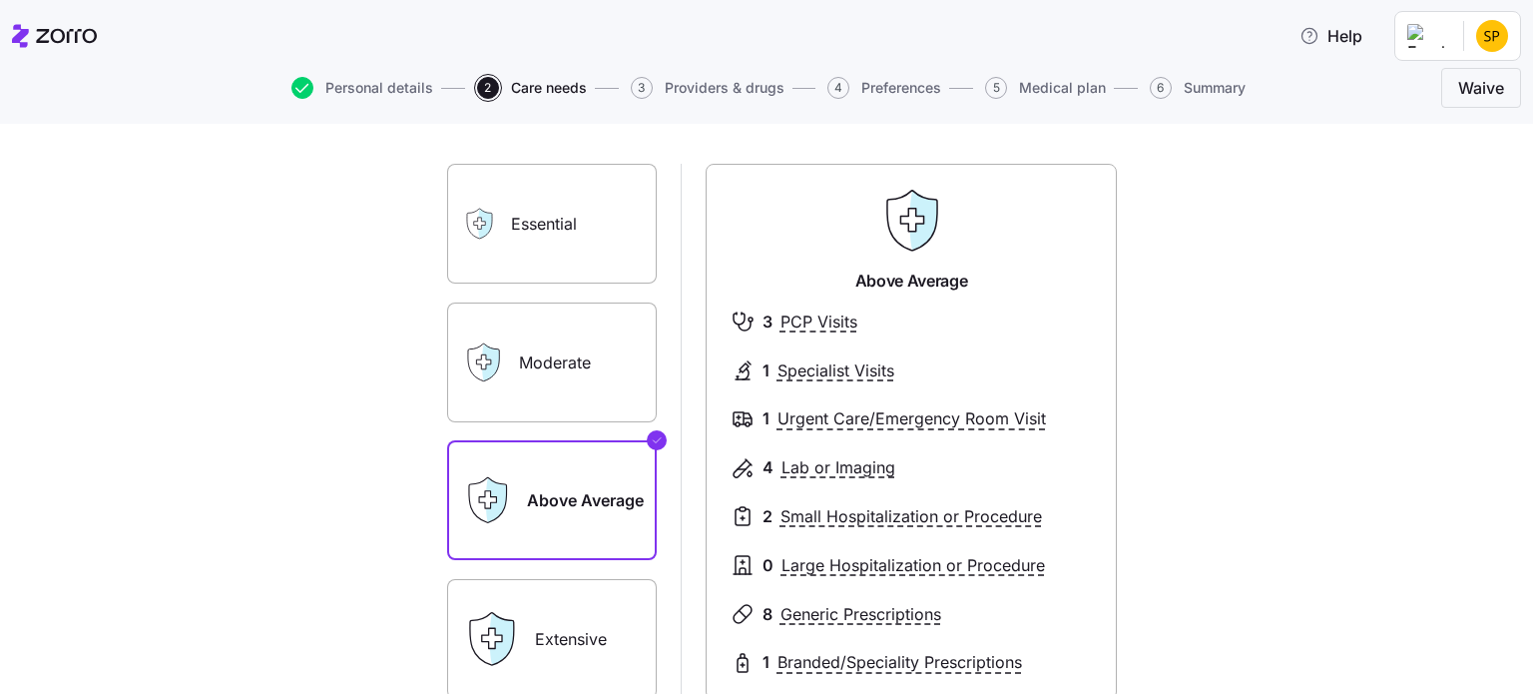
scroll to position [200, 0]
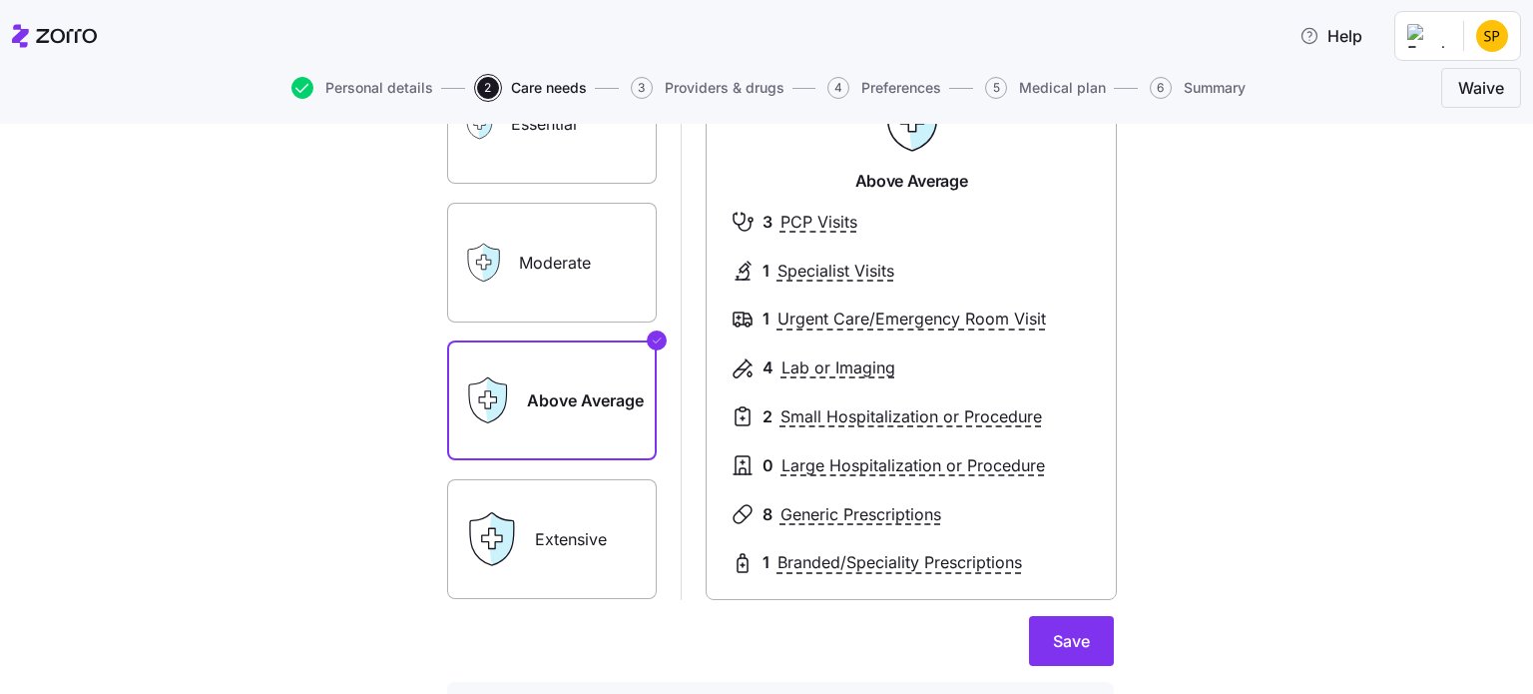
click at [544, 546] on label "Extensive" at bounding box center [552, 539] width 210 height 120
click at [0, 0] on input "Extensive" at bounding box center [0, 0] width 0 height 0
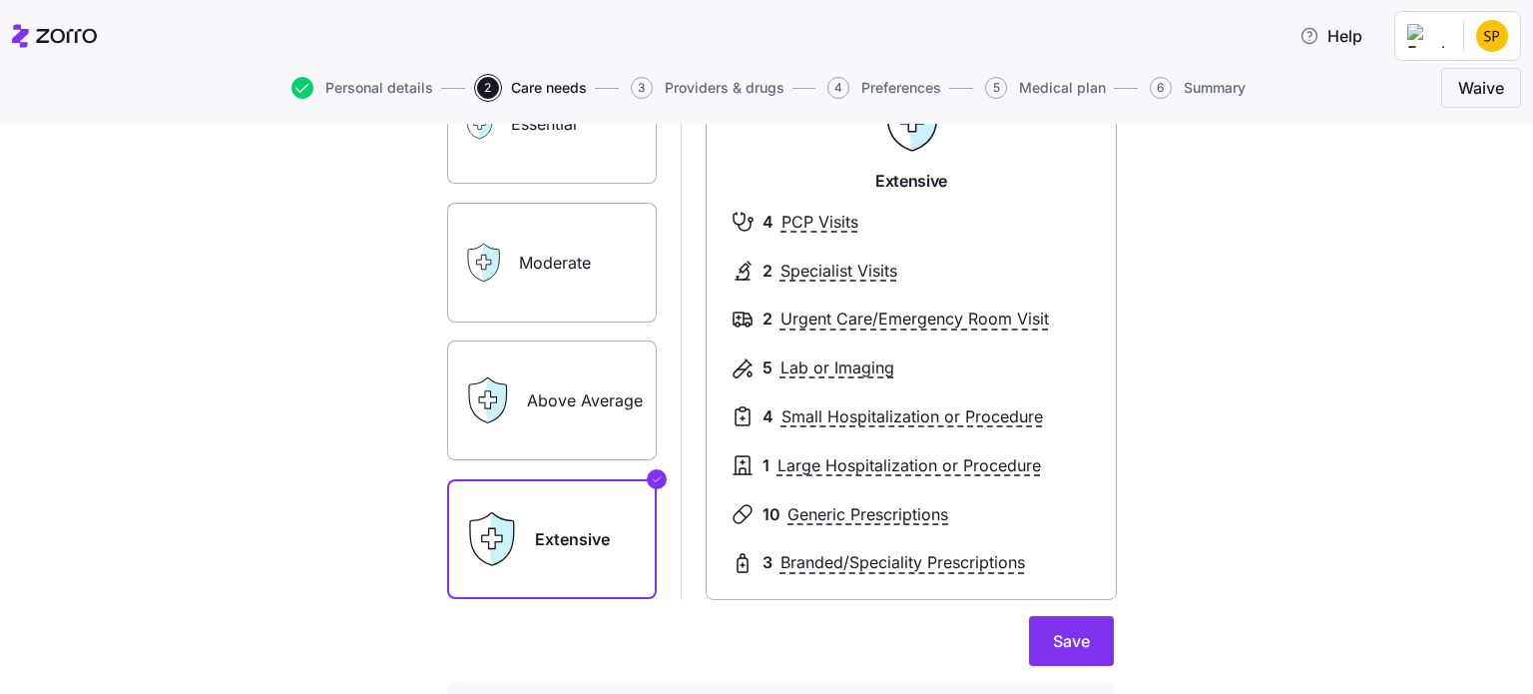
click at [570, 410] on label "Above Average" at bounding box center [552, 400] width 210 height 120
click at [0, 0] on input "Above Average" at bounding box center [0, 0] width 0 height 0
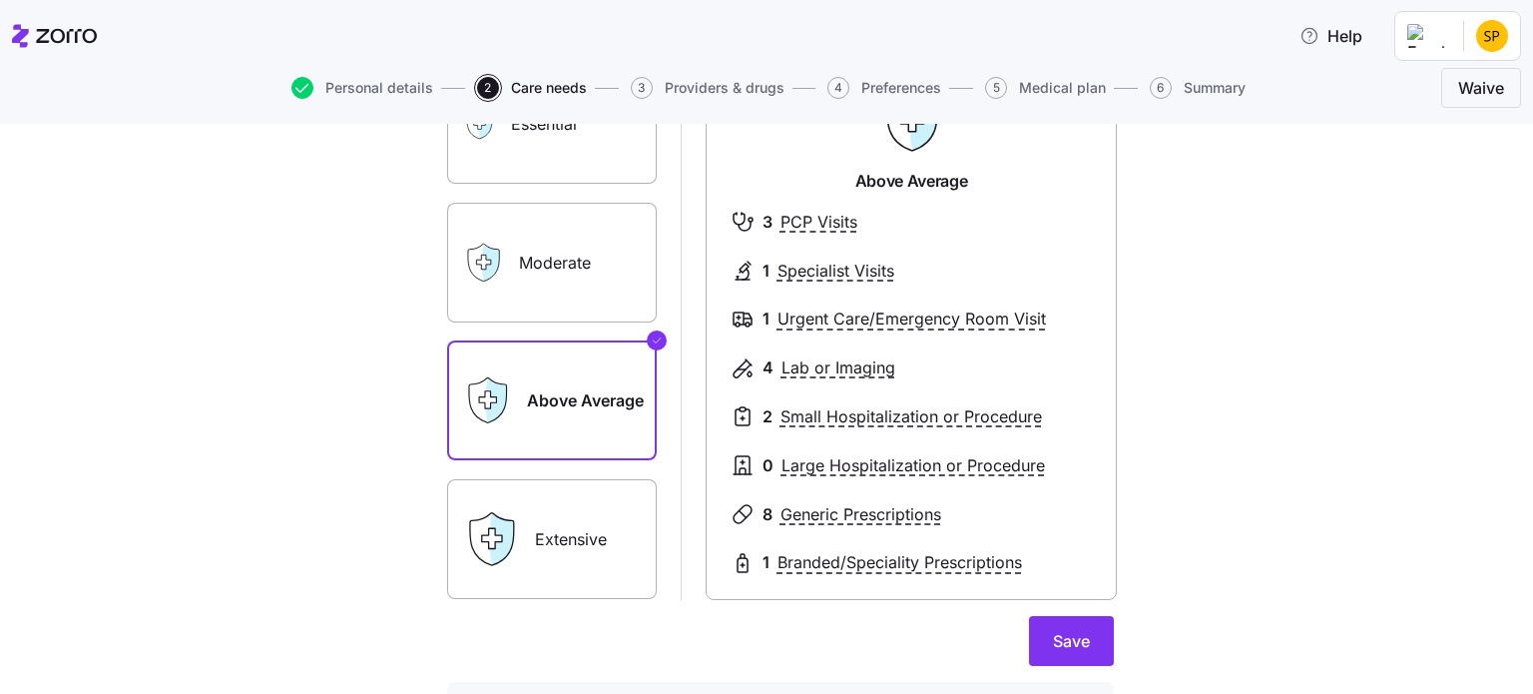
click at [543, 274] on label "Moderate" at bounding box center [552, 263] width 210 height 120
click at [0, 0] on input "Moderate" at bounding box center [0, 0] width 0 height 0
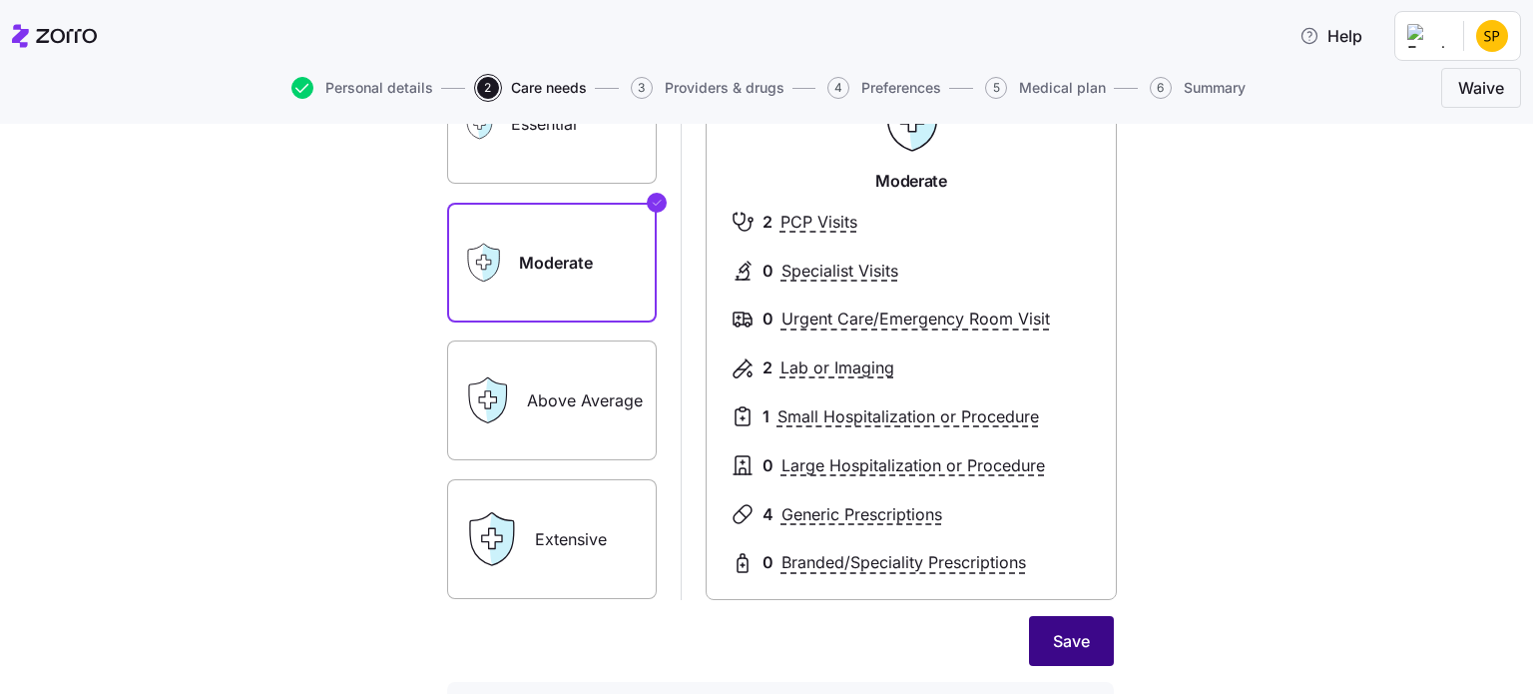
click at [1061, 638] on span "Save" at bounding box center [1071, 641] width 37 height 24
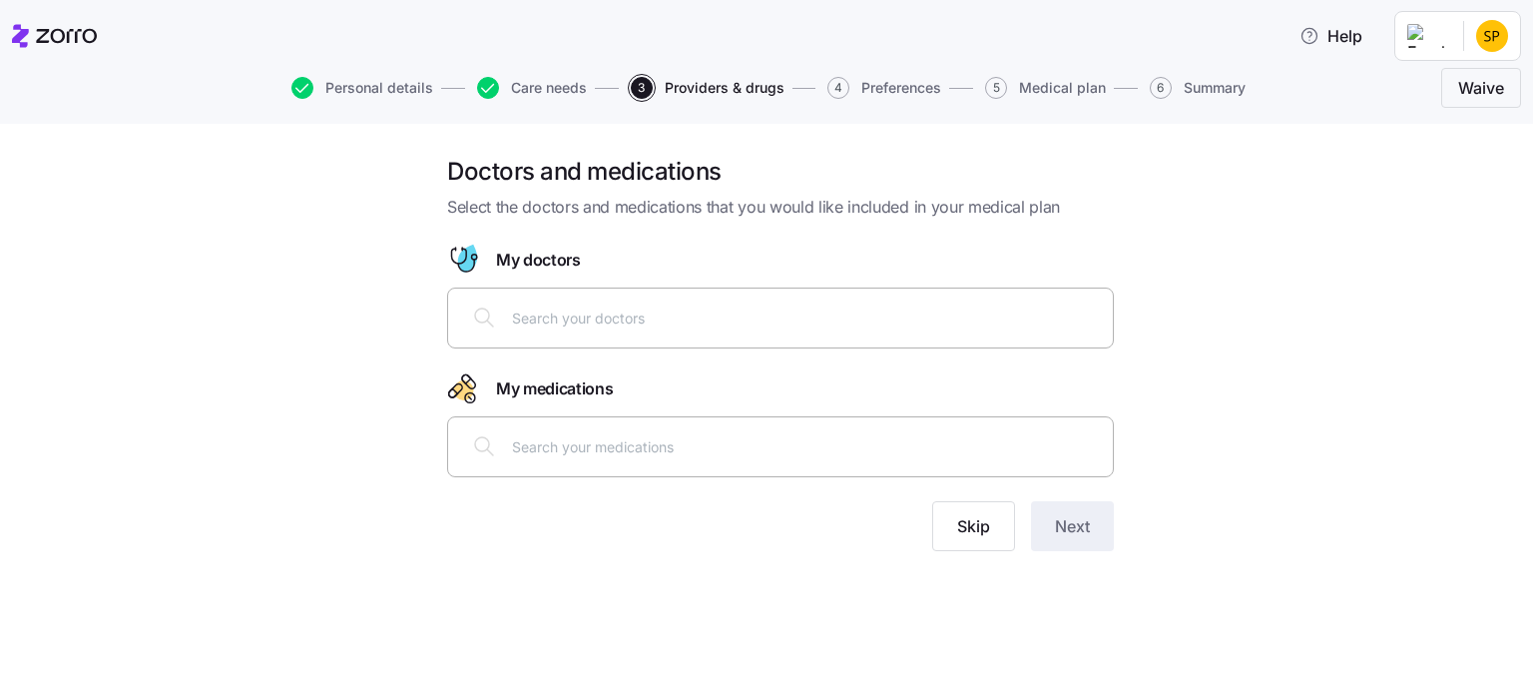
click at [663, 314] on input "text" at bounding box center [806, 317] width 589 height 22
click at [973, 531] on span "Skip" at bounding box center [973, 526] width 33 height 24
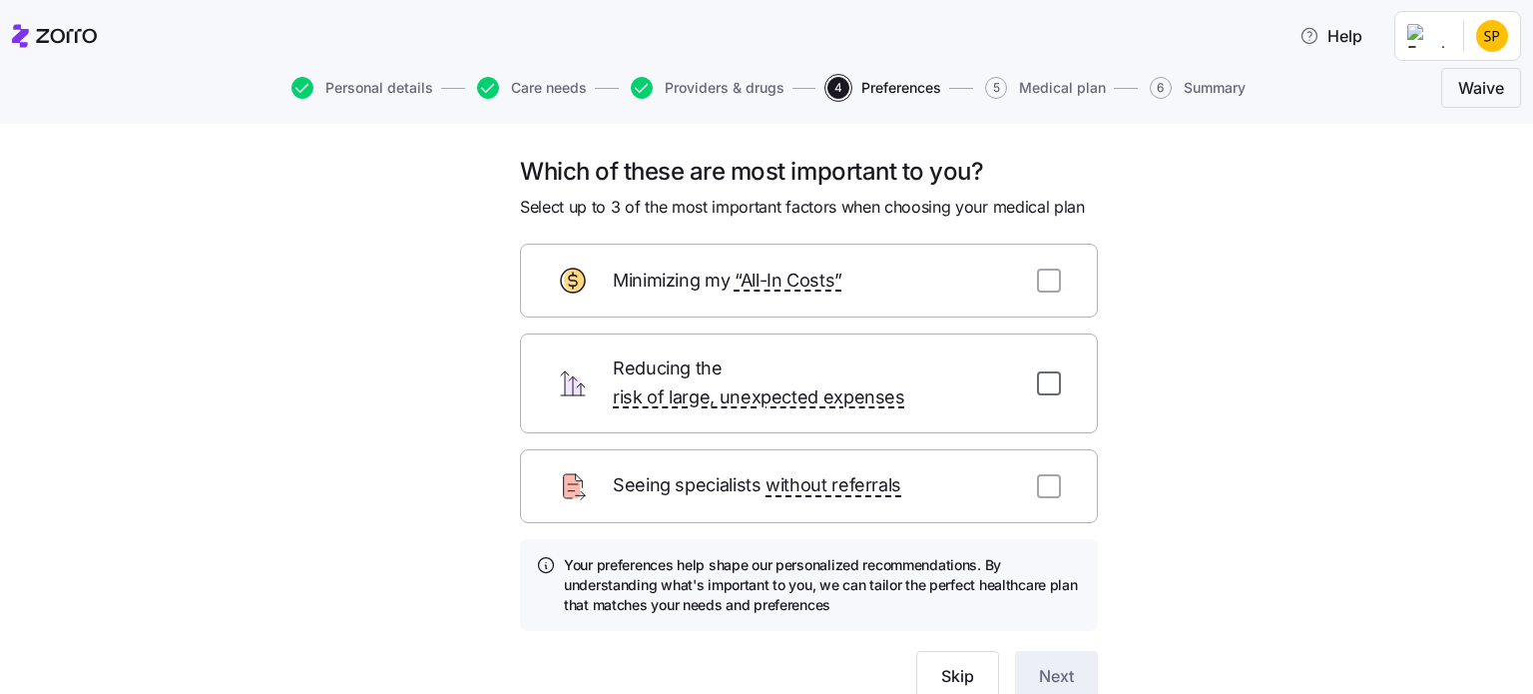
click at [1046, 375] on input "checkbox" at bounding box center [1049, 383] width 24 height 24
checkbox input "true"
click at [1050, 664] on span "Next" at bounding box center [1056, 676] width 35 height 24
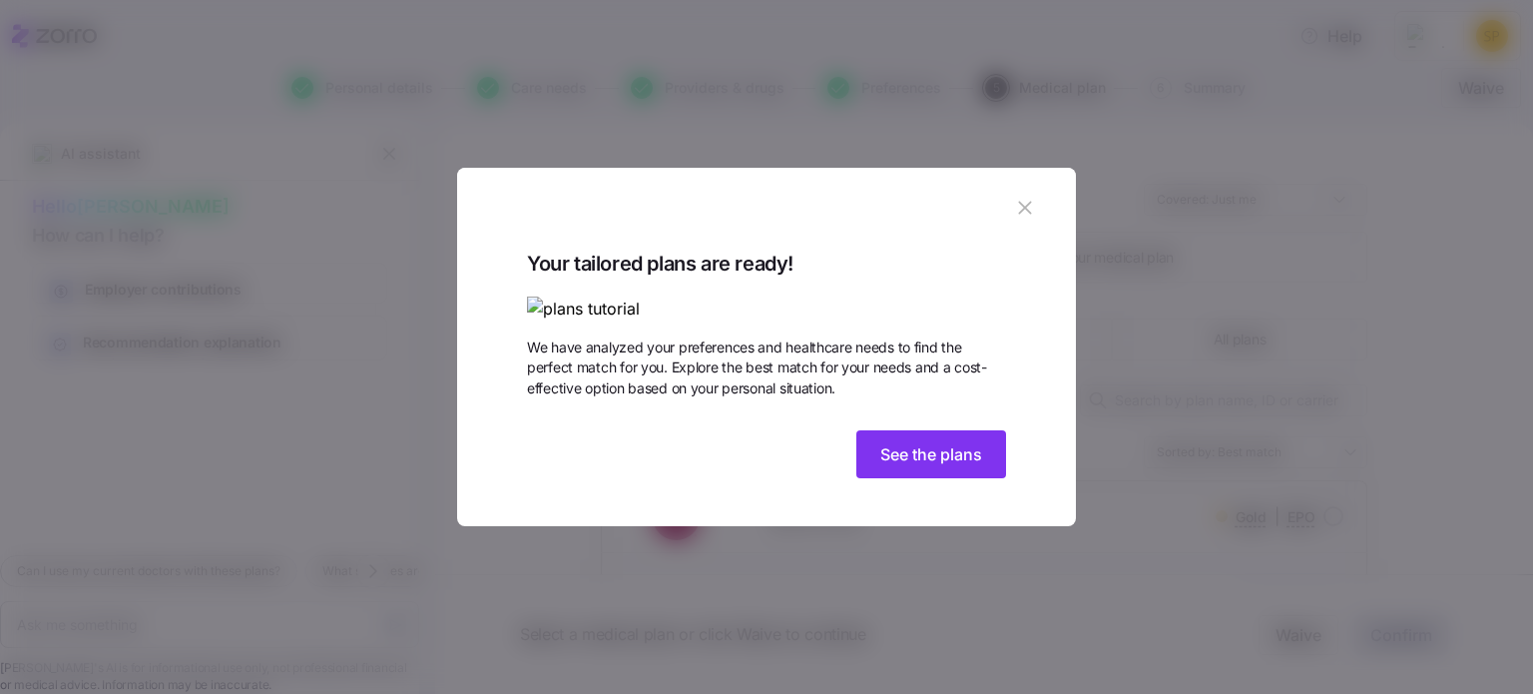
click at [1026, 197] on icon "button" at bounding box center [1025, 208] width 22 height 22
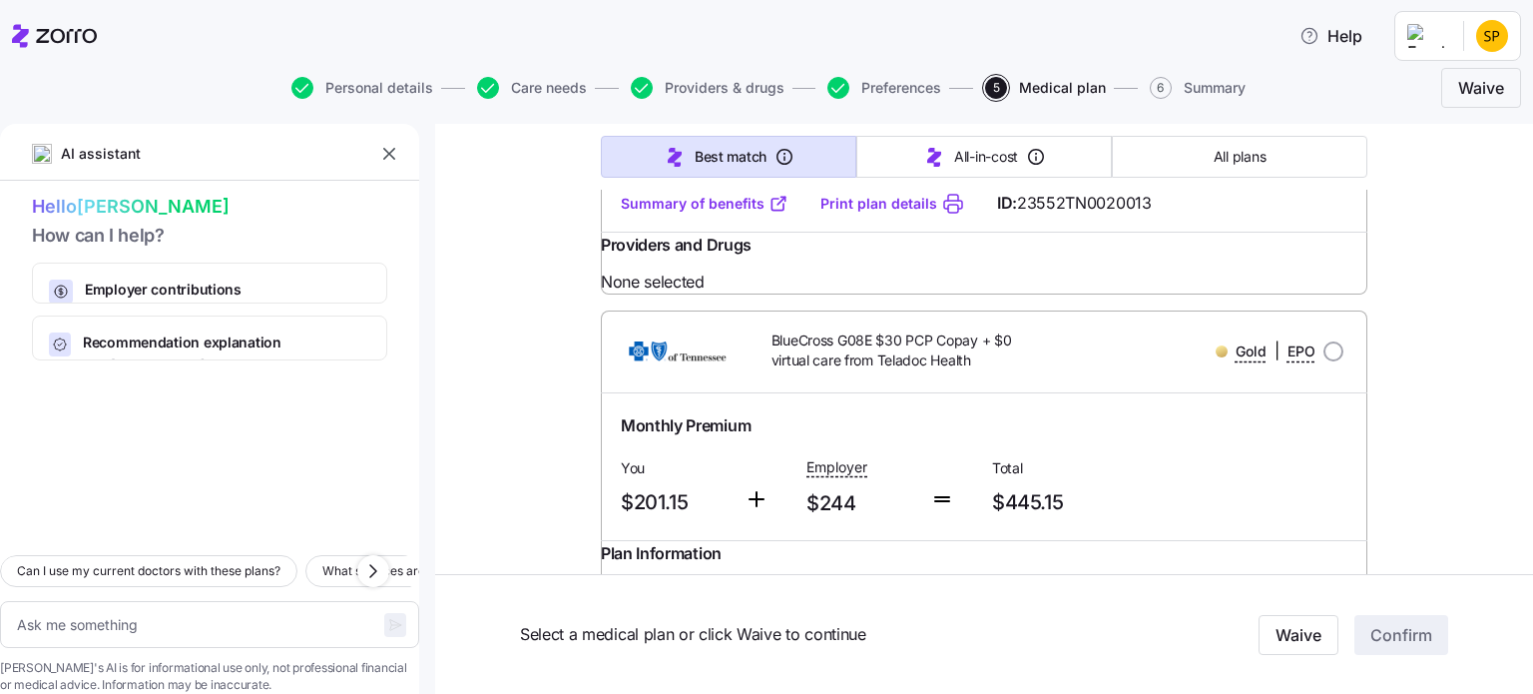
scroll to position [3694, 0]
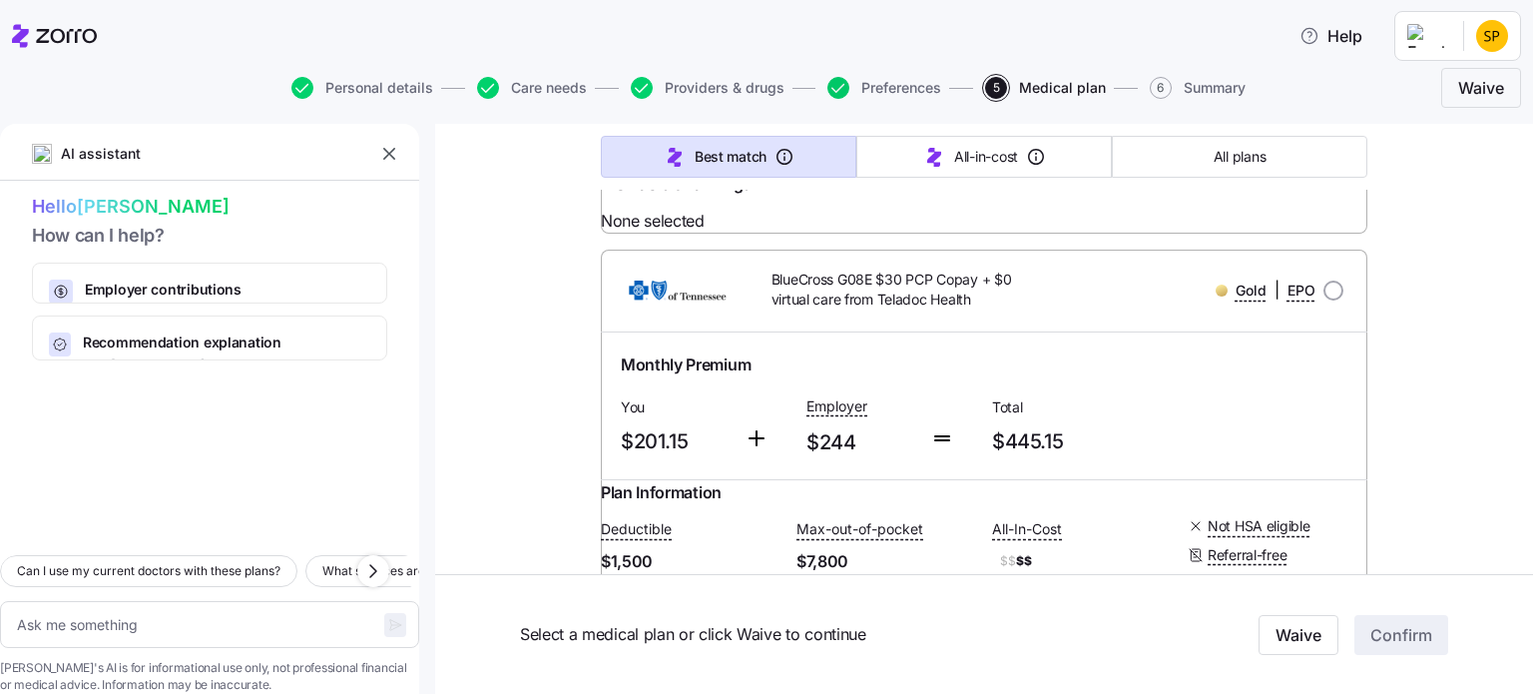
click at [840, 91] on icon "button" at bounding box center [839, 88] width 22 height 22
type textarea "x"
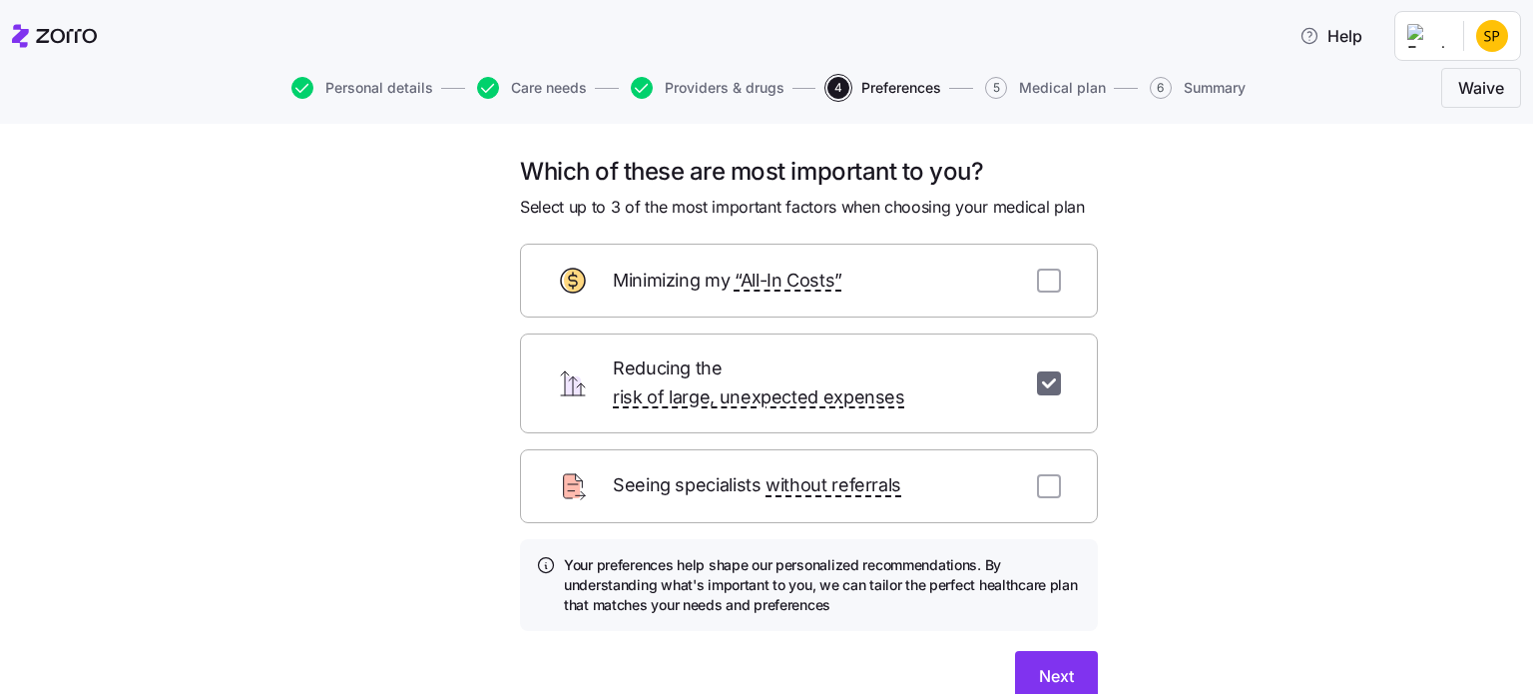
click at [1037, 371] on input "checkbox" at bounding box center [1049, 383] width 24 height 24
checkbox input "false"
click at [954, 664] on span "Skip" at bounding box center [957, 676] width 33 height 24
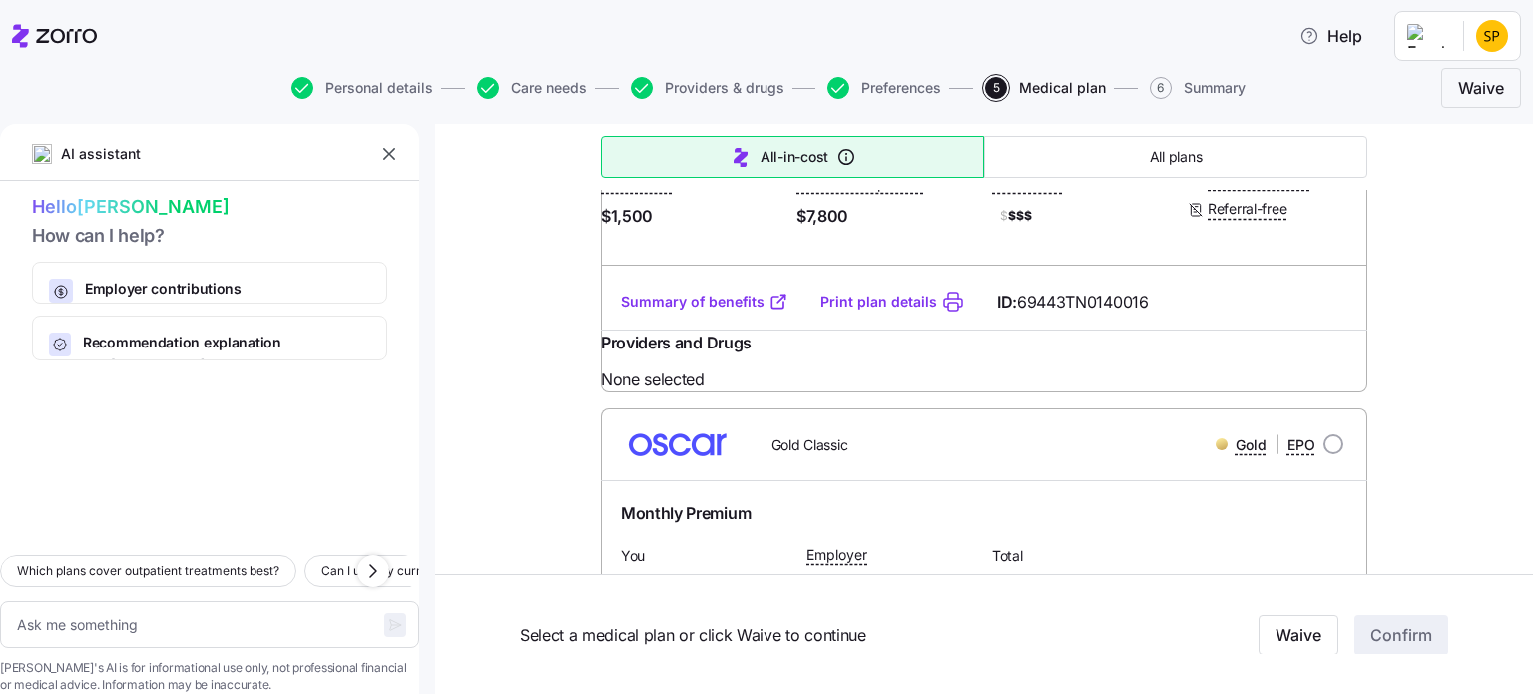
scroll to position [15574, 0]
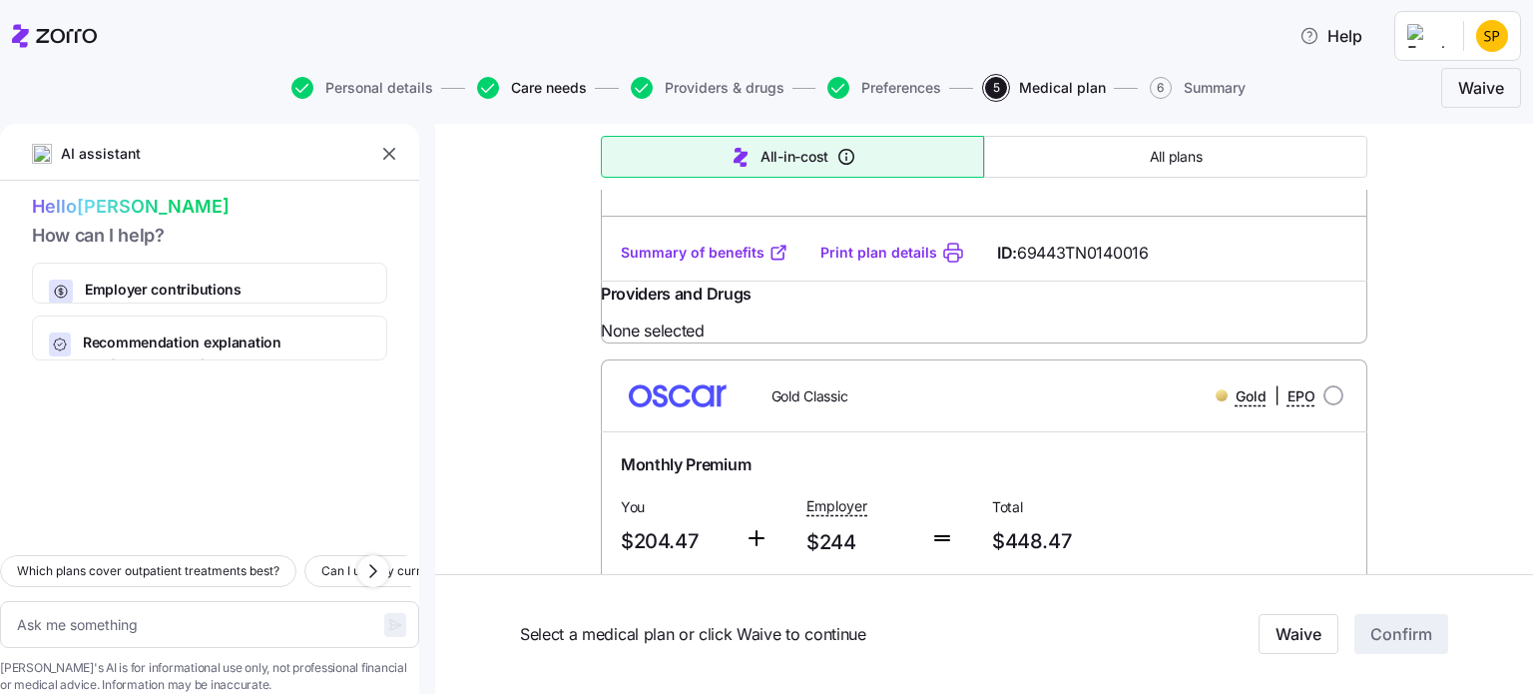
click at [519, 87] on span "Care needs" at bounding box center [549, 88] width 76 height 14
type textarea "x"
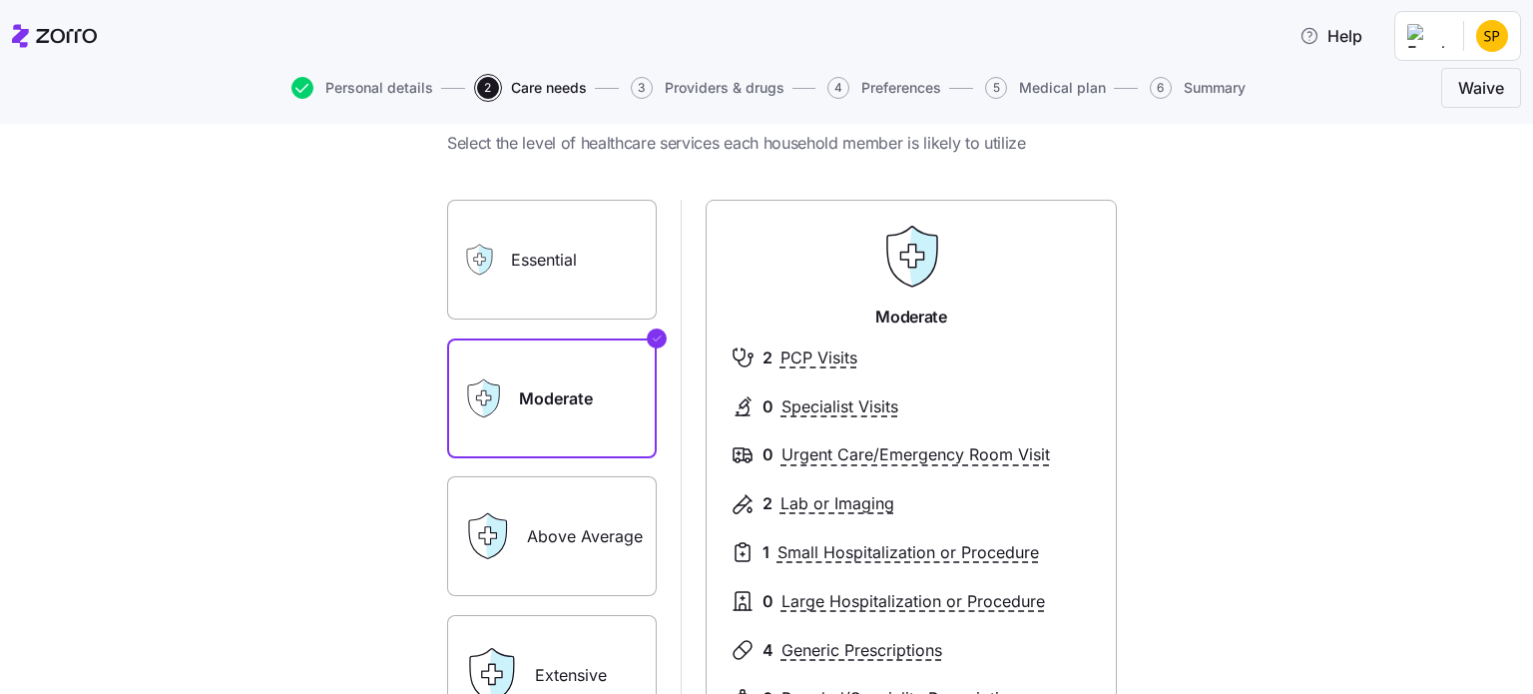
scroll to position [100, 0]
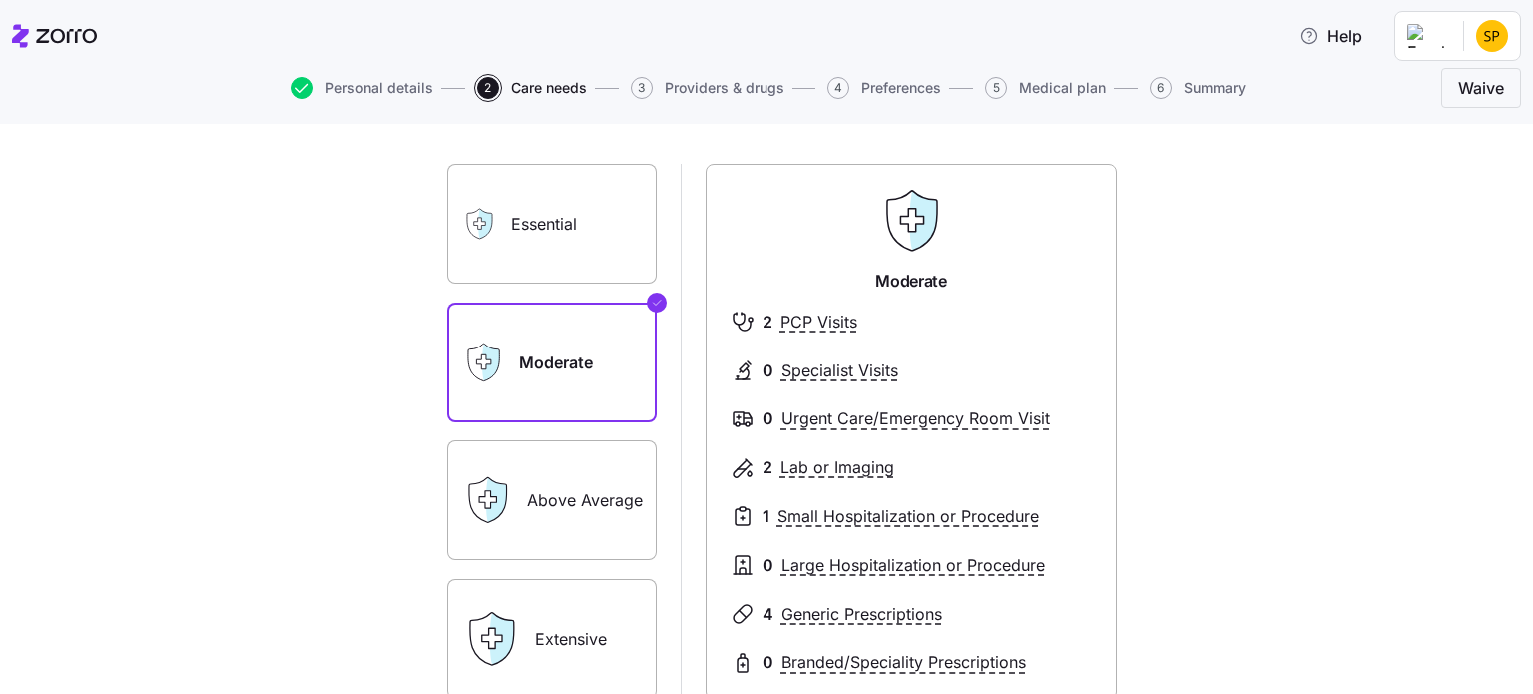
click at [519, 501] on label "Above Average" at bounding box center [552, 500] width 210 height 120
click at [0, 0] on input "Above Average" at bounding box center [0, 0] width 0 height 0
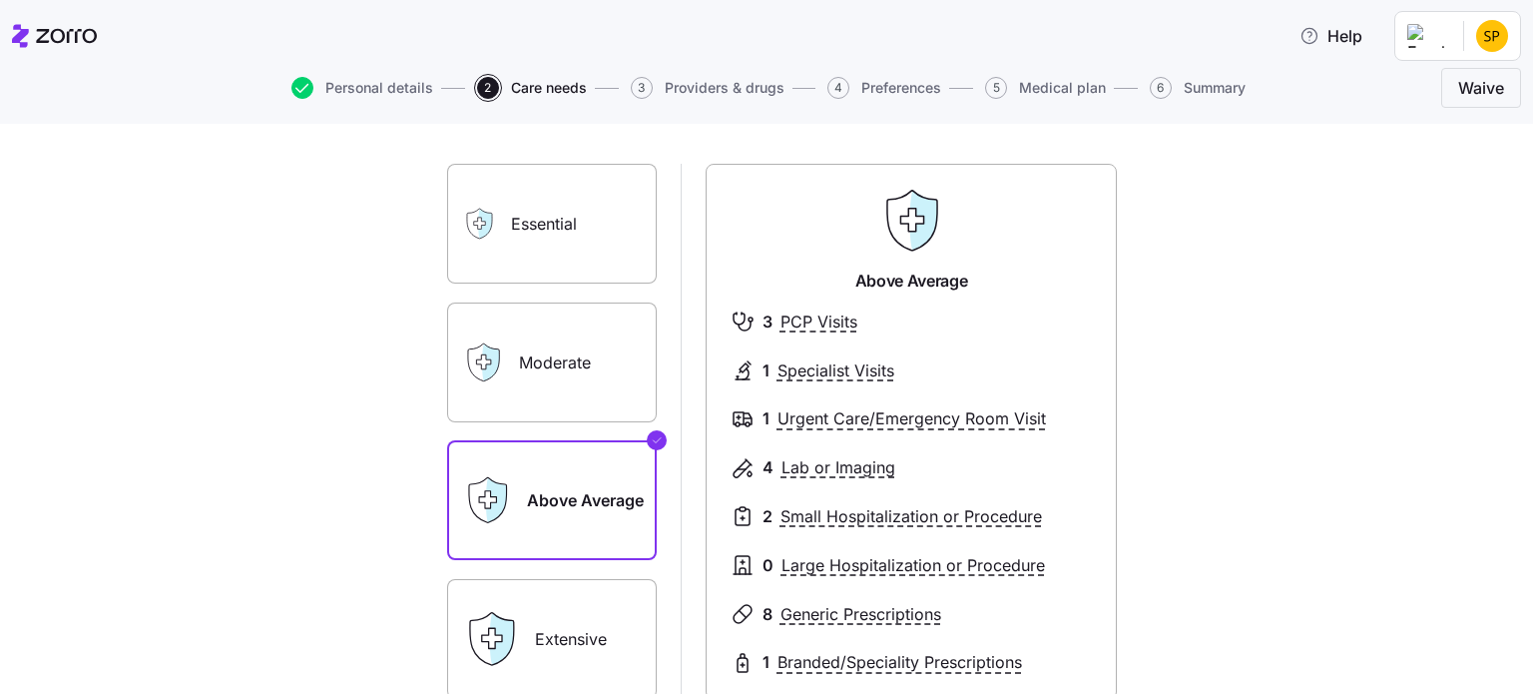
click at [533, 375] on label "Moderate" at bounding box center [552, 362] width 210 height 120
click at [0, 0] on input "Moderate" at bounding box center [0, 0] width 0 height 0
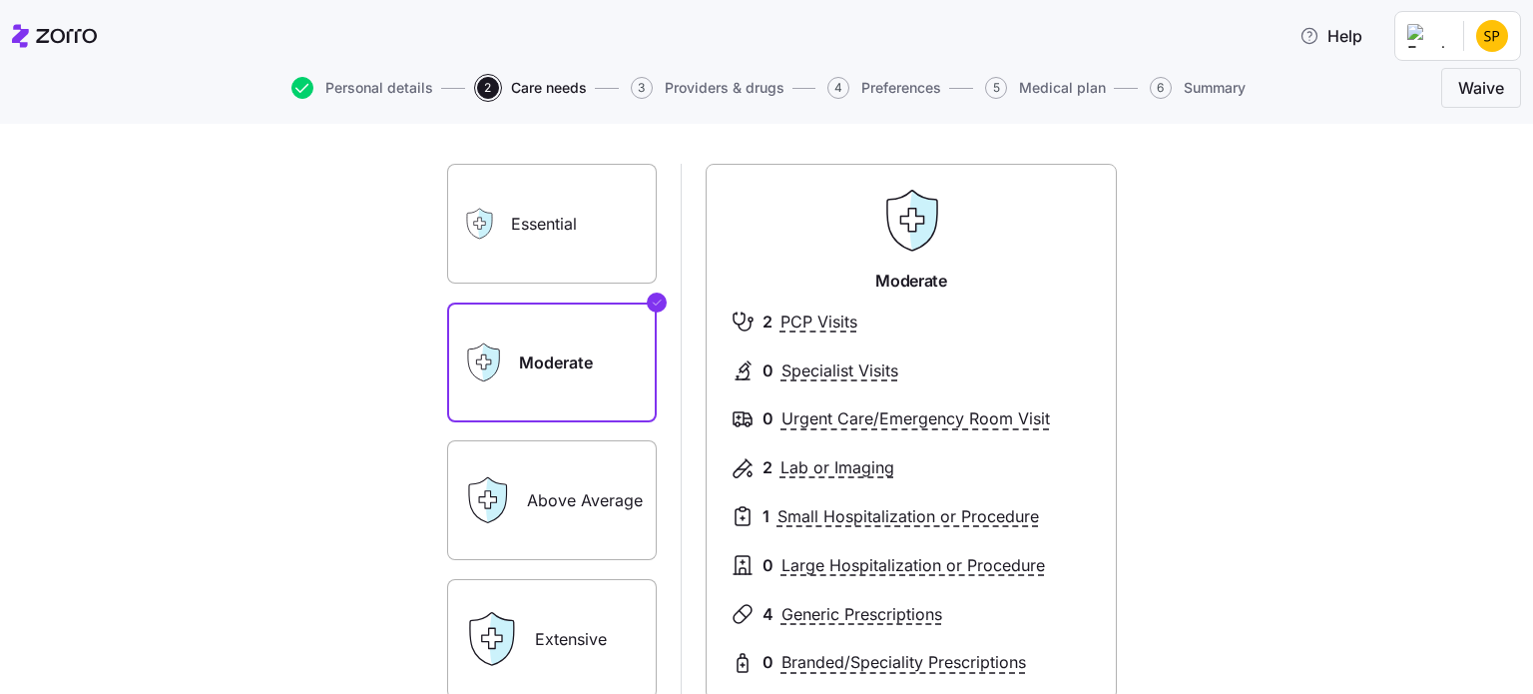
click at [562, 510] on label "Above Average" at bounding box center [552, 500] width 210 height 120
click at [0, 0] on input "Above Average" at bounding box center [0, 0] width 0 height 0
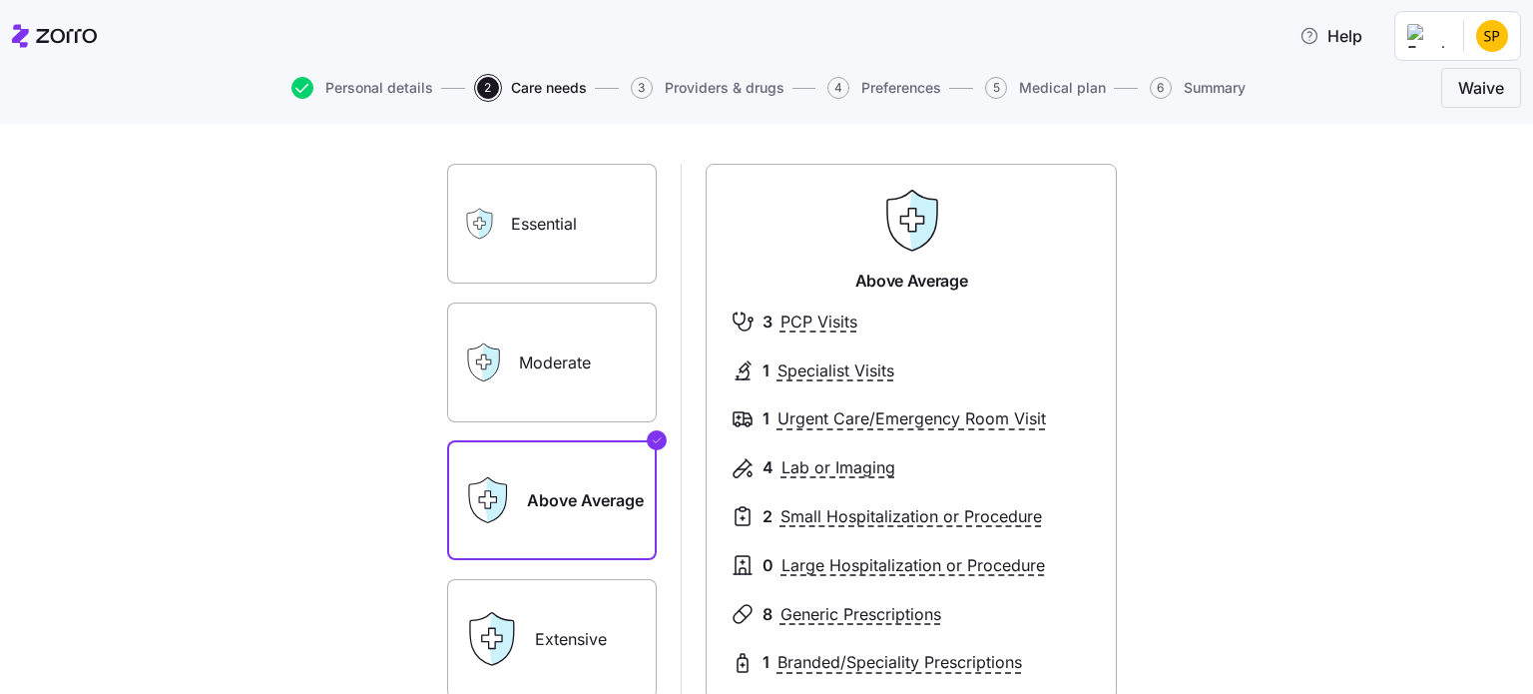
click at [551, 363] on label "Moderate" at bounding box center [552, 362] width 210 height 120
click at [0, 0] on input "Moderate" at bounding box center [0, 0] width 0 height 0
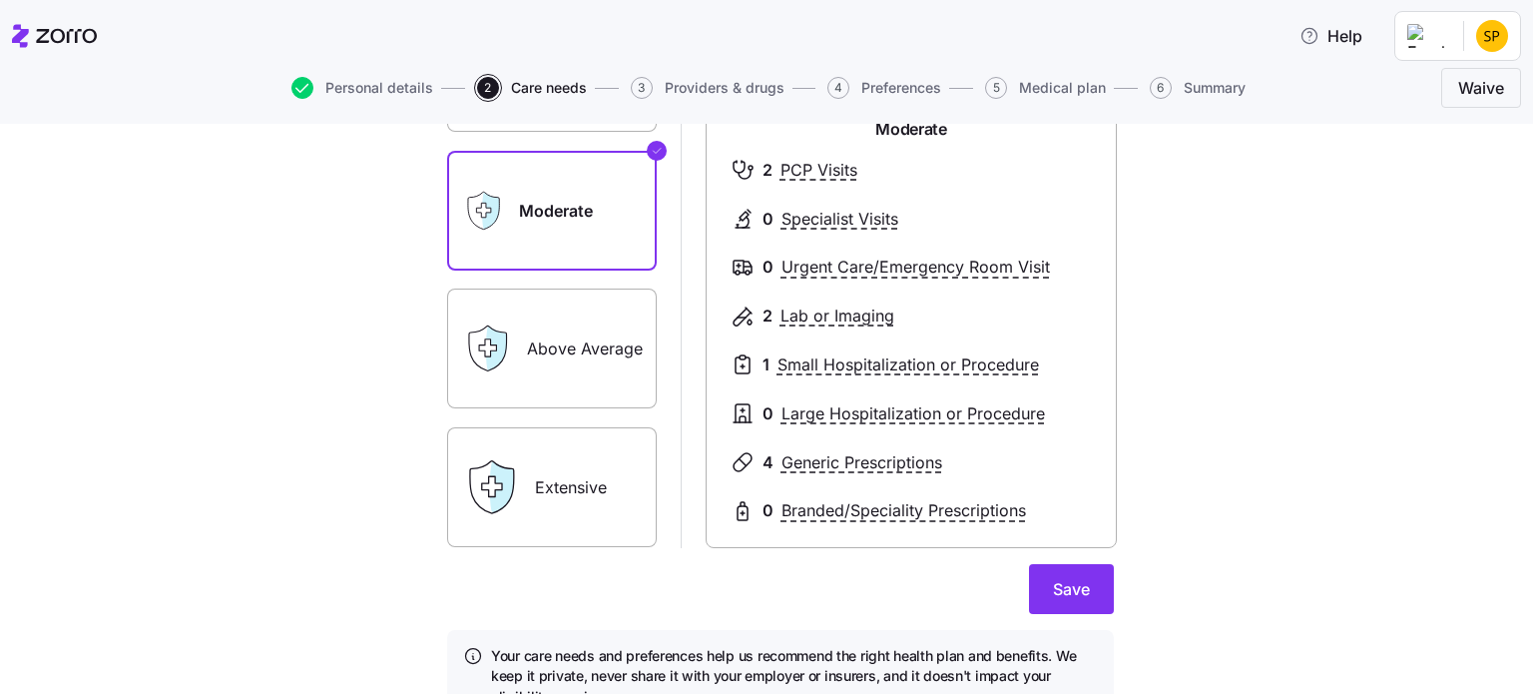
scroll to position [300, 0]
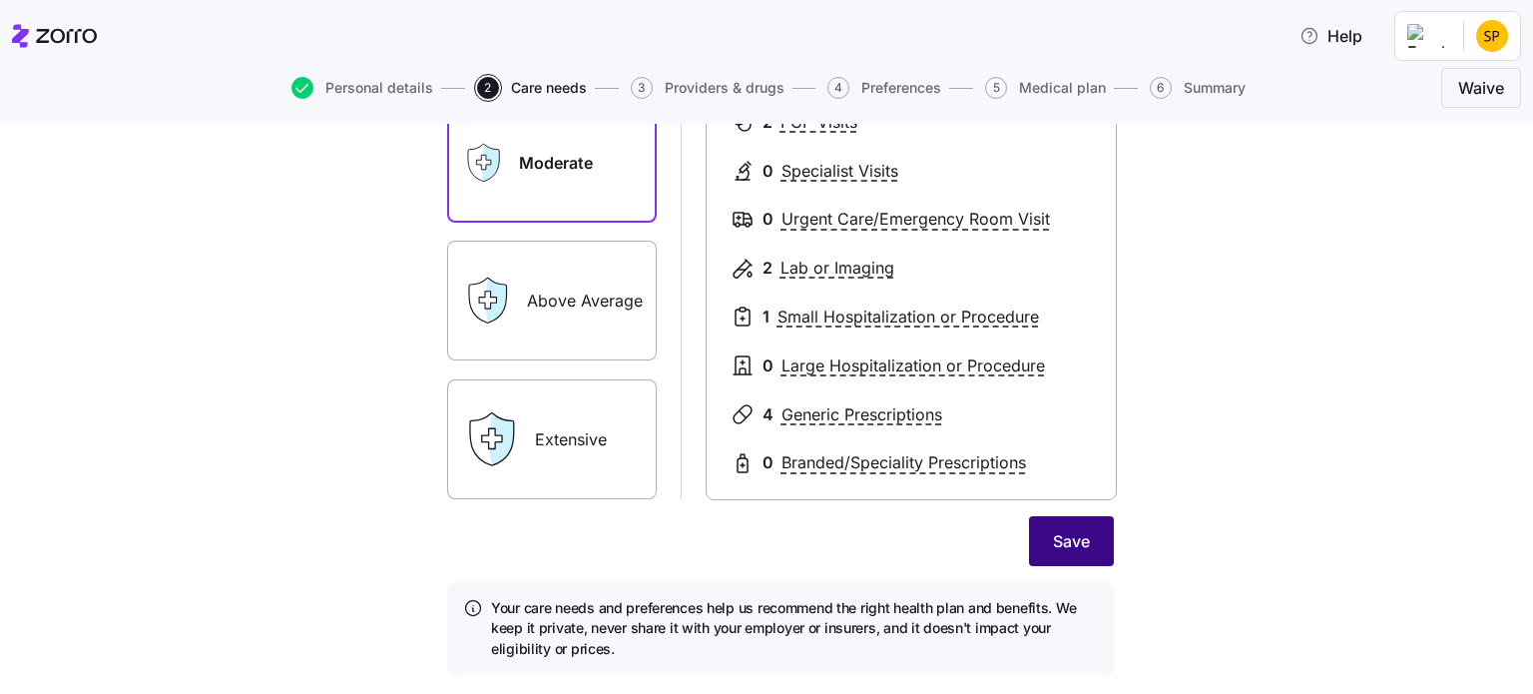
click at [1062, 548] on span "Save" at bounding box center [1071, 541] width 37 height 24
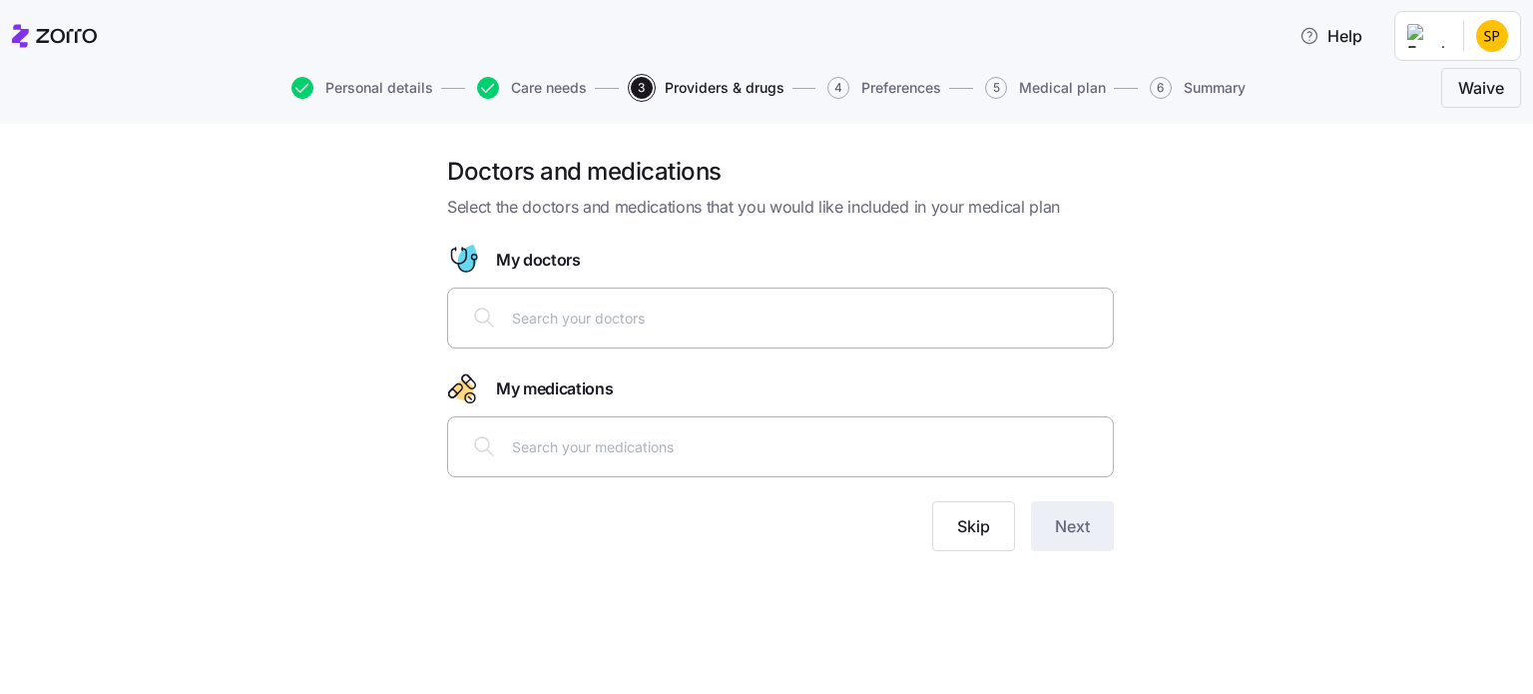
click at [605, 317] on input "text" at bounding box center [806, 317] width 589 height 22
type input "k"
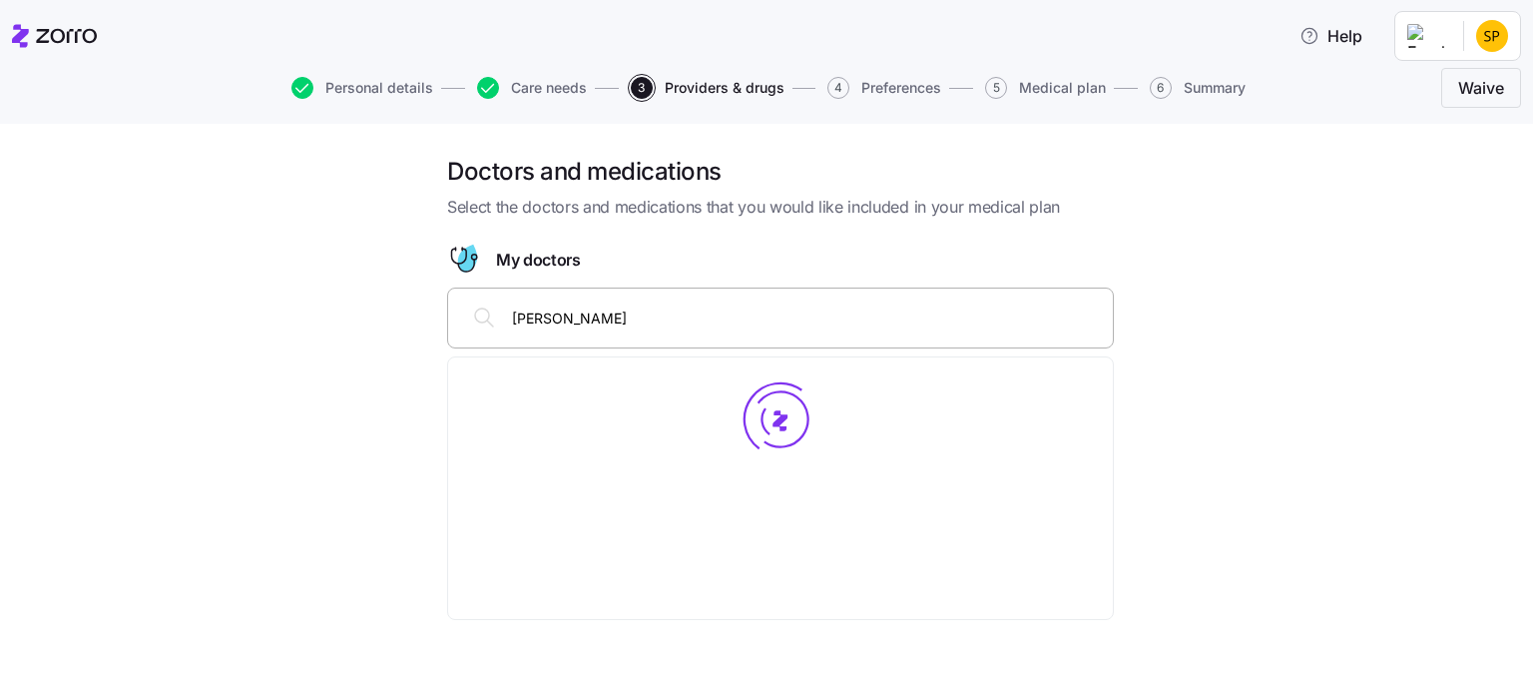
type input "[PERSON_NAME]"
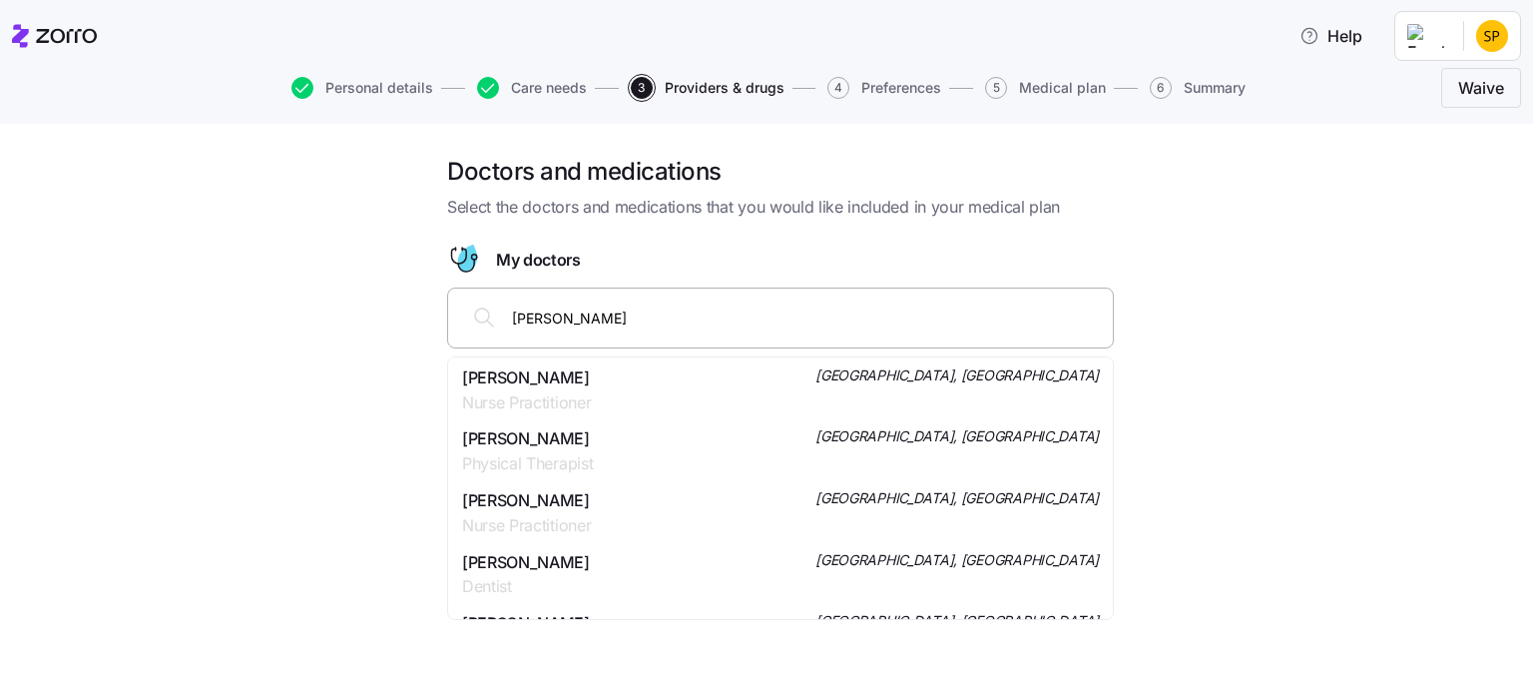
scroll to position [5691, 0]
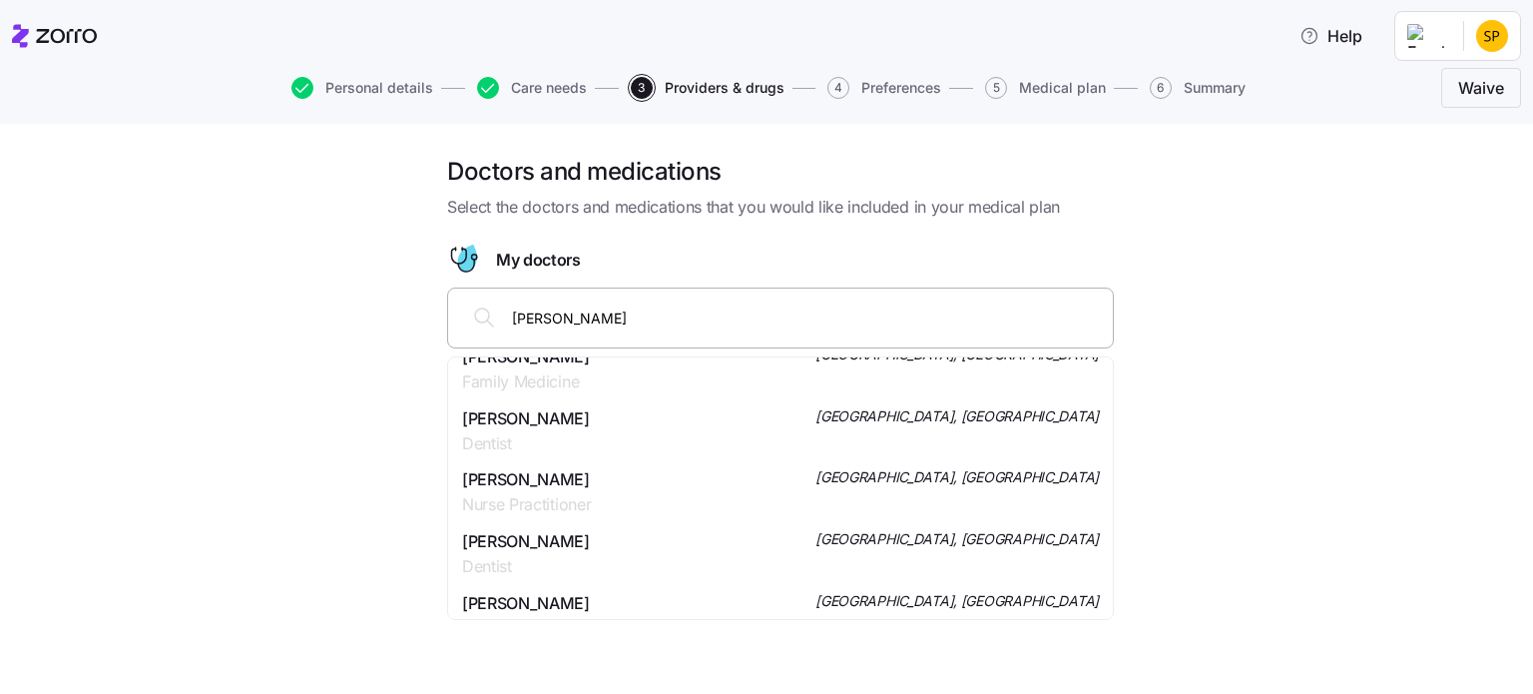
drag, startPoint x: 627, startPoint y: 310, endPoint x: 451, endPoint y: 328, distance: 176.6
click at [451, 328] on div "[PERSON_NAME]" at bounding box center [780, 318] width 667 height 61
click at [1346, 502] on div "Doctors and medications Select the doctors and medications that you would like …" at bounding box center [781, 365] width 1450 height 419
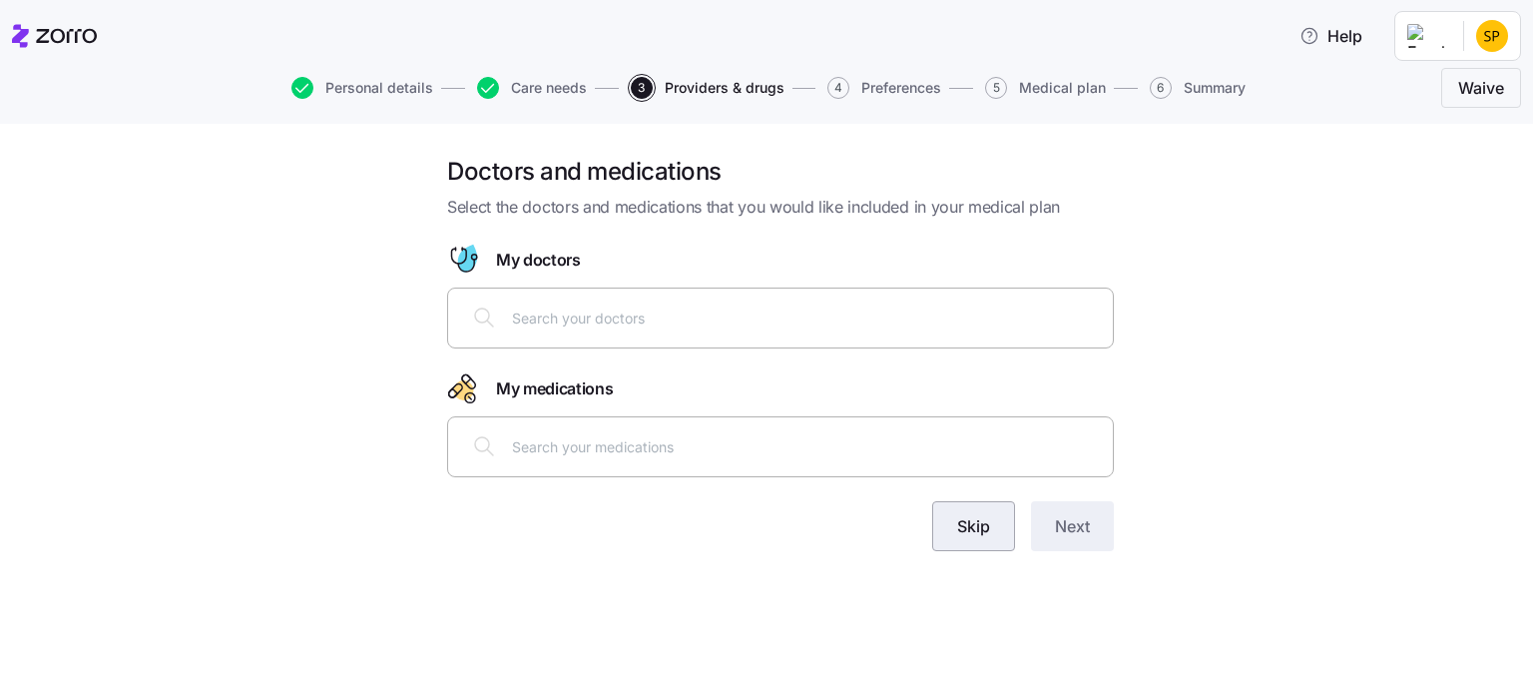
click at [982, 541] on button "Skip" at bounding box center [973, 526] width 83 height 50
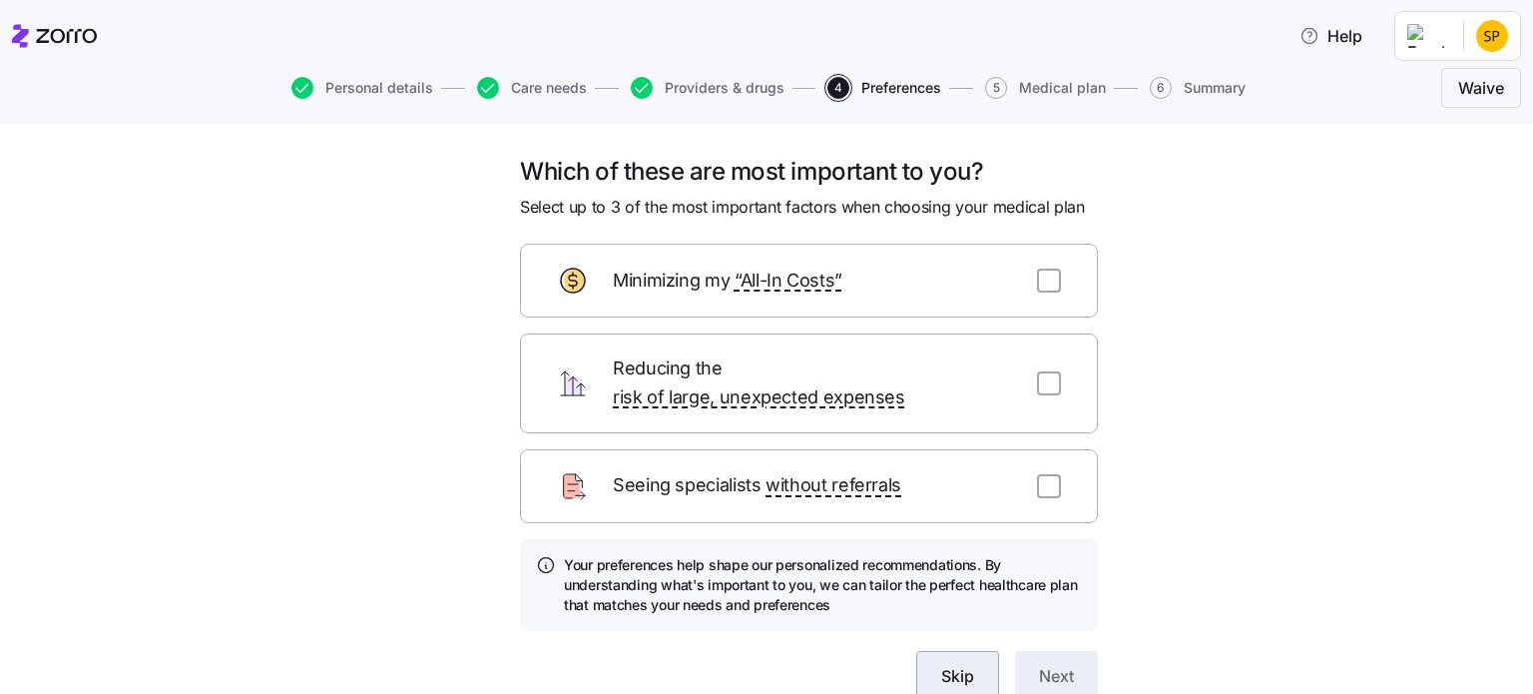
click at [946, 664] on span "Skip" at bounding box center [957, 676] width 33 height 24
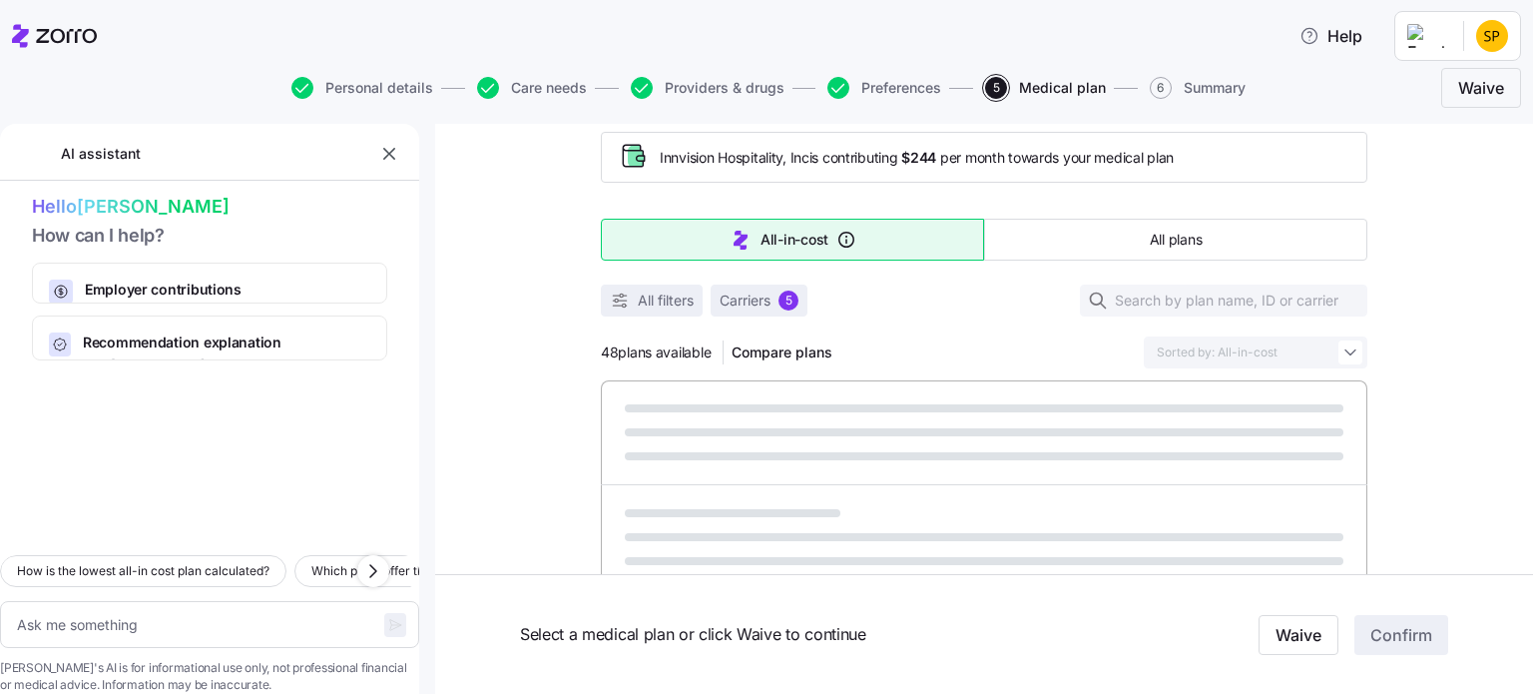
type textarea "x"
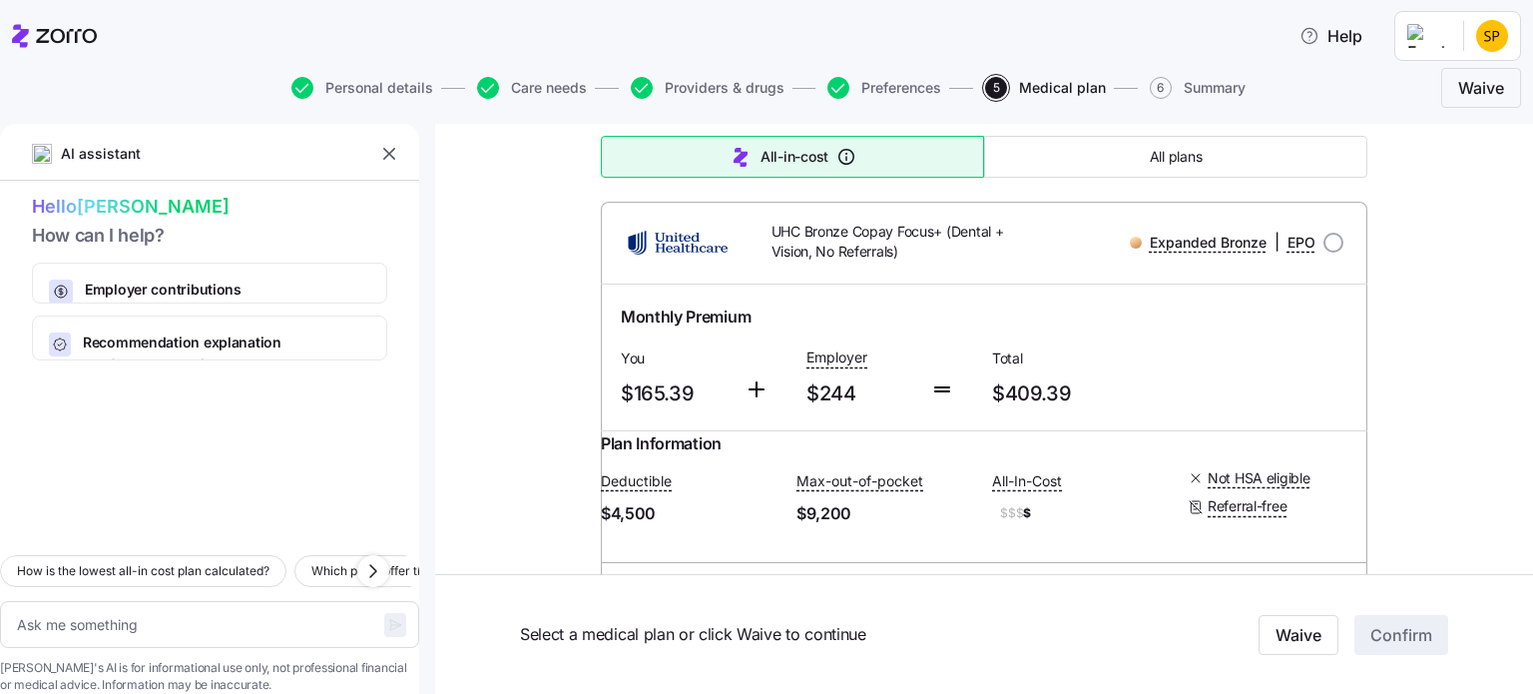
scroll to position [799, 0]
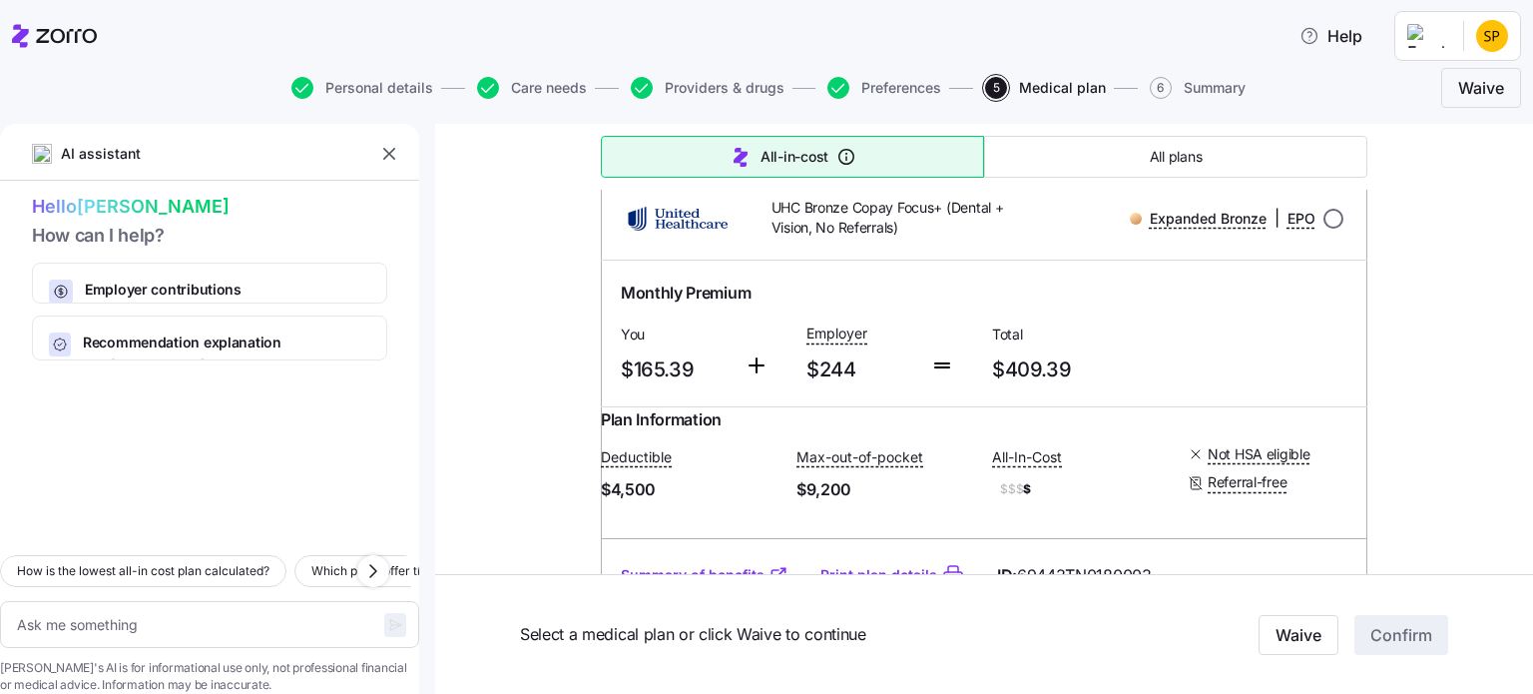
click at [1324, 229] on input "radio" at bounding box center [1334, 219] width 20 height 20
radio input "true"
type textarea "x"
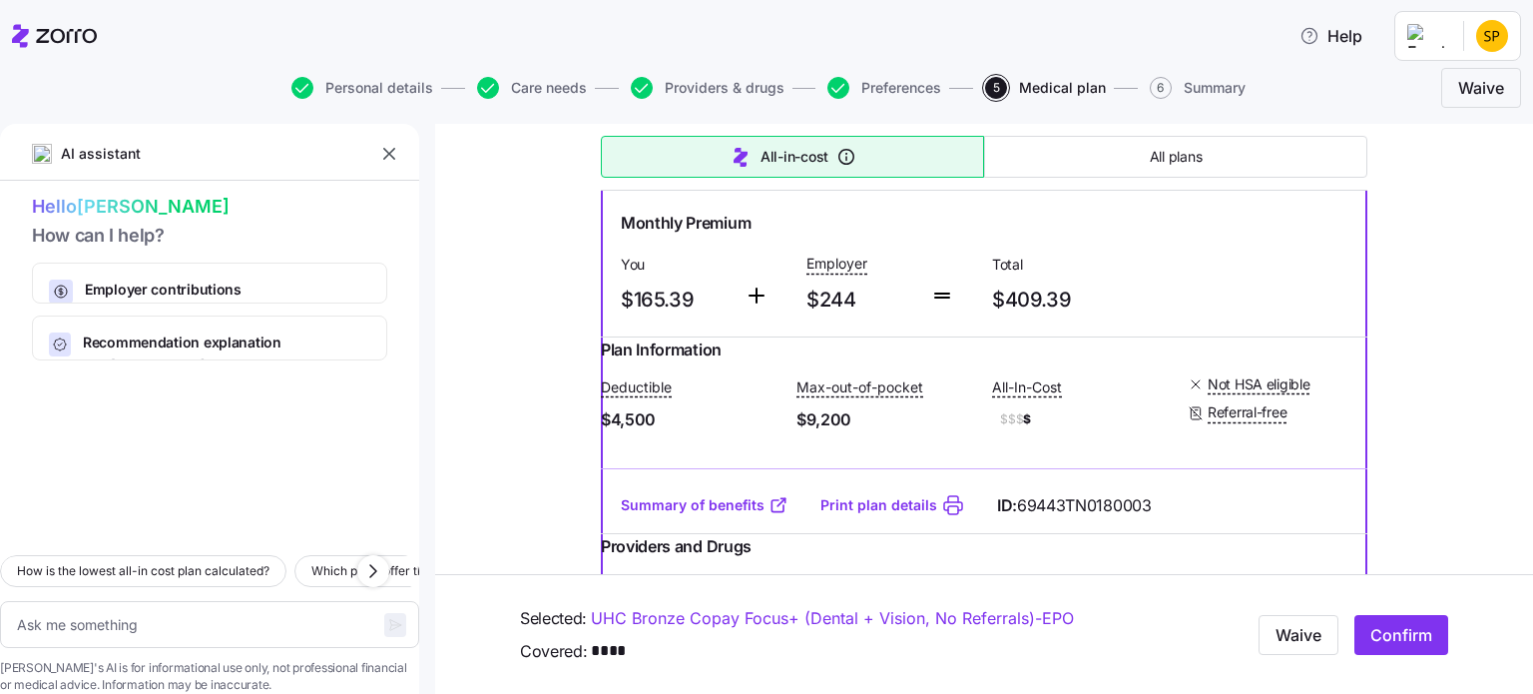
scroll to position [899, 0]
